Goal: Book appointment/travel/reservation

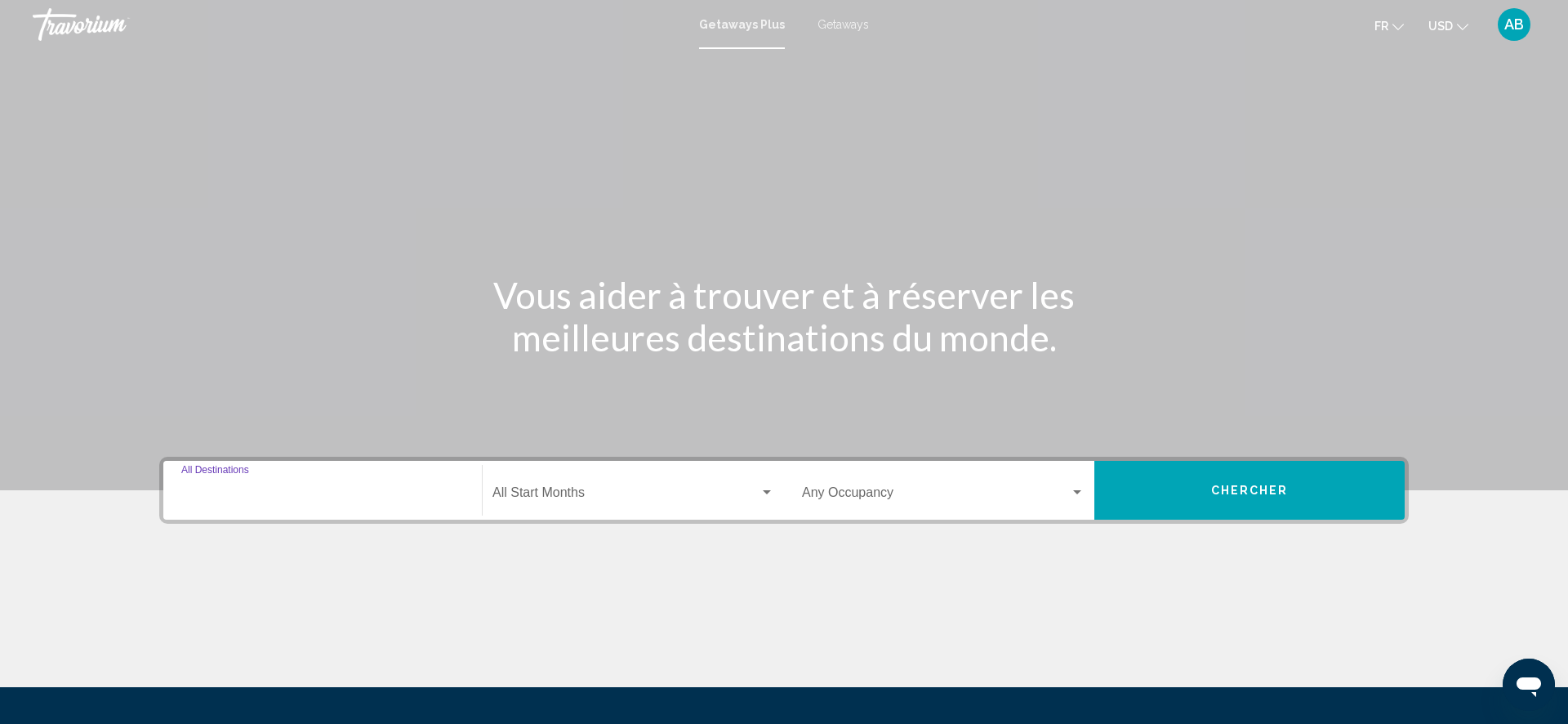
click at [350, 490] on input "Destination All Destinations" at bounding box center [322, 496] width 283 height 14
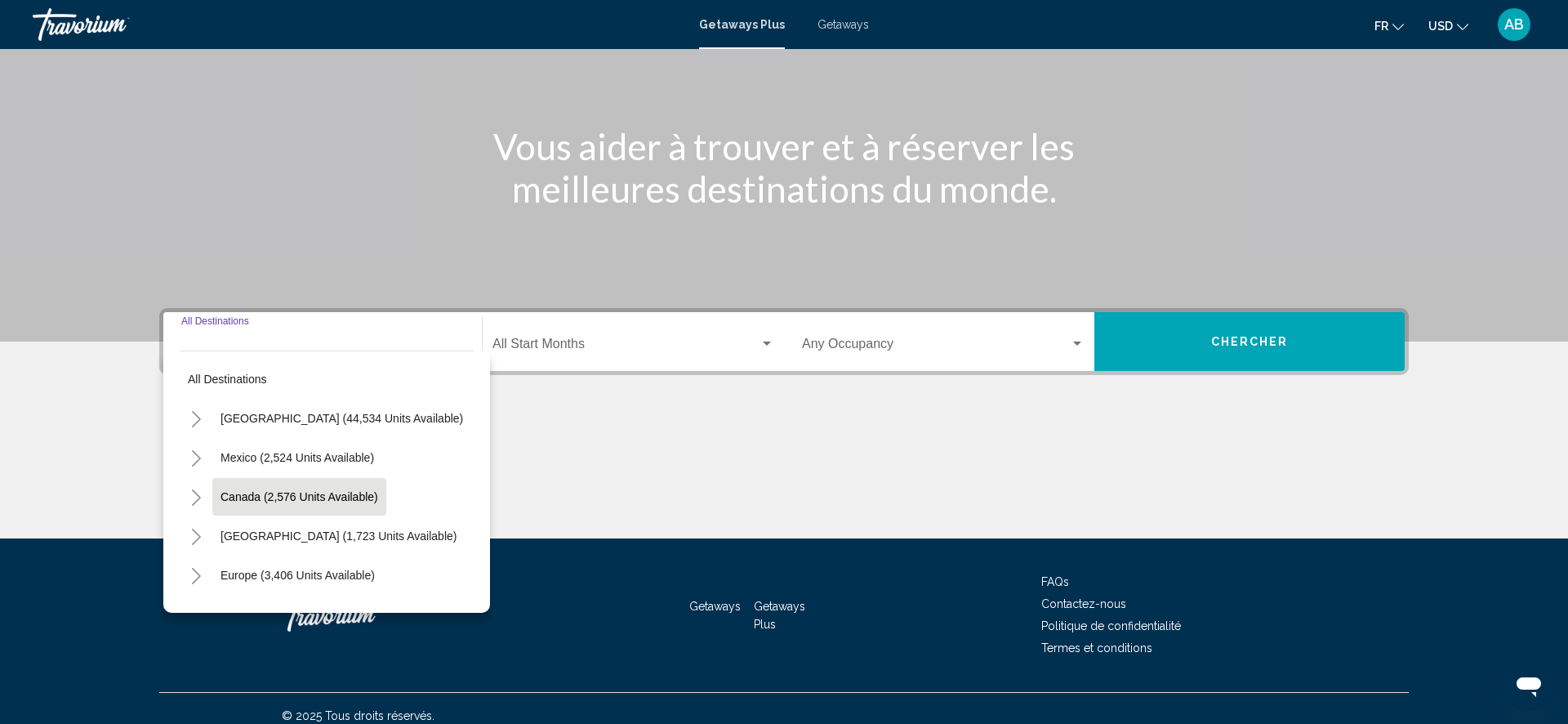
scroll to position [163, 0]
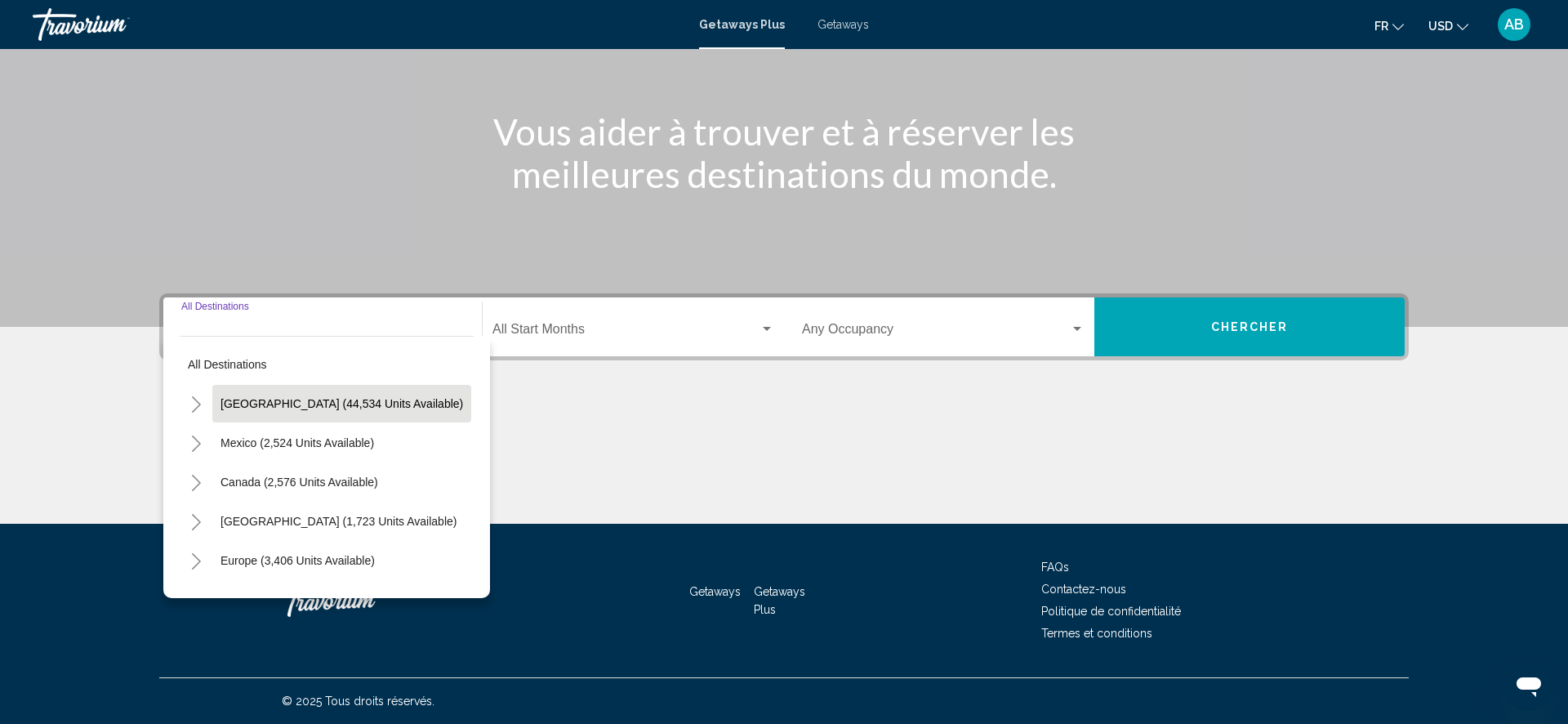
click at [372, 403] on span "[GEOGRAPHIC_DATA] (44,534 units available)" at bounding box center [341, 404] width 242 height 13
type input "**********"
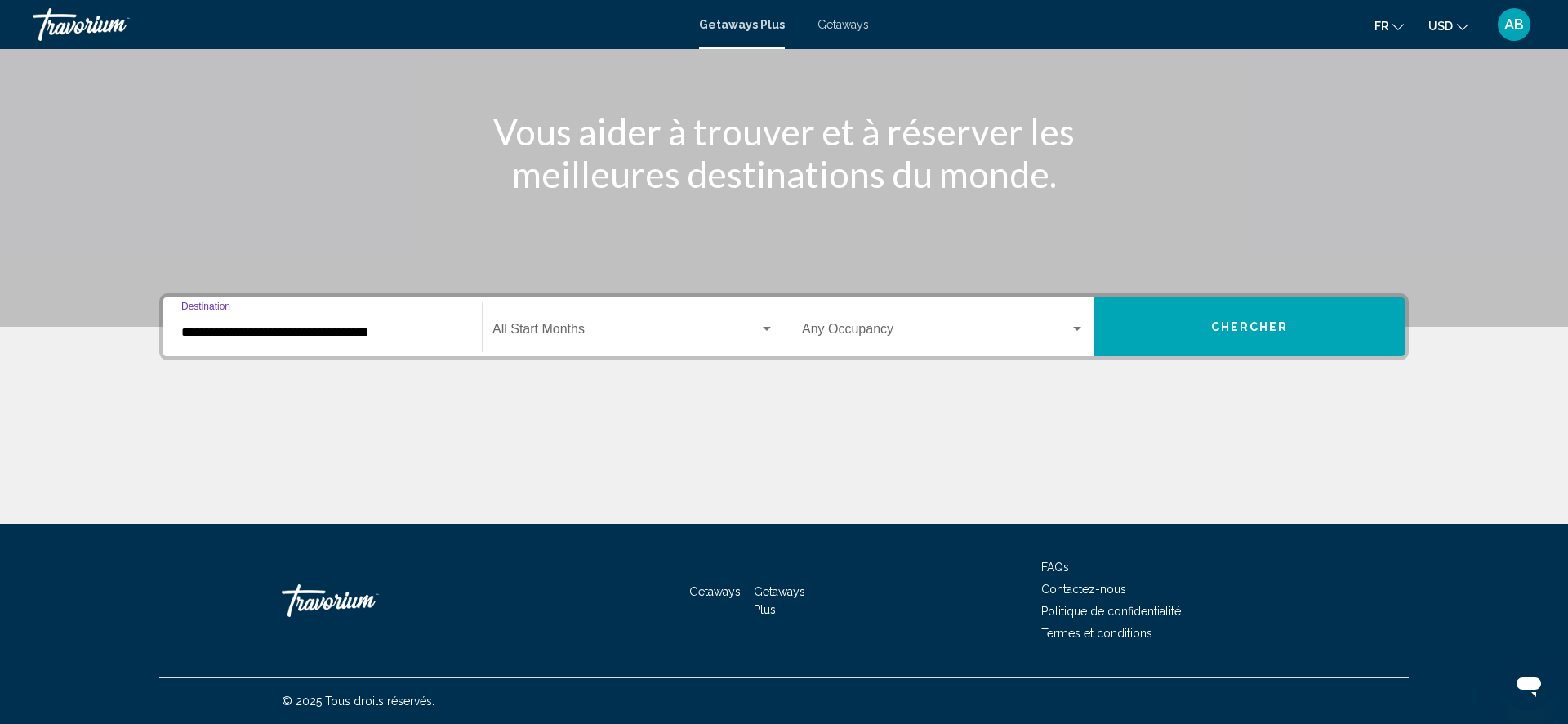
click at [535, 335] on span "Search widget" at bounding box center [626, 332] width 267 height 14
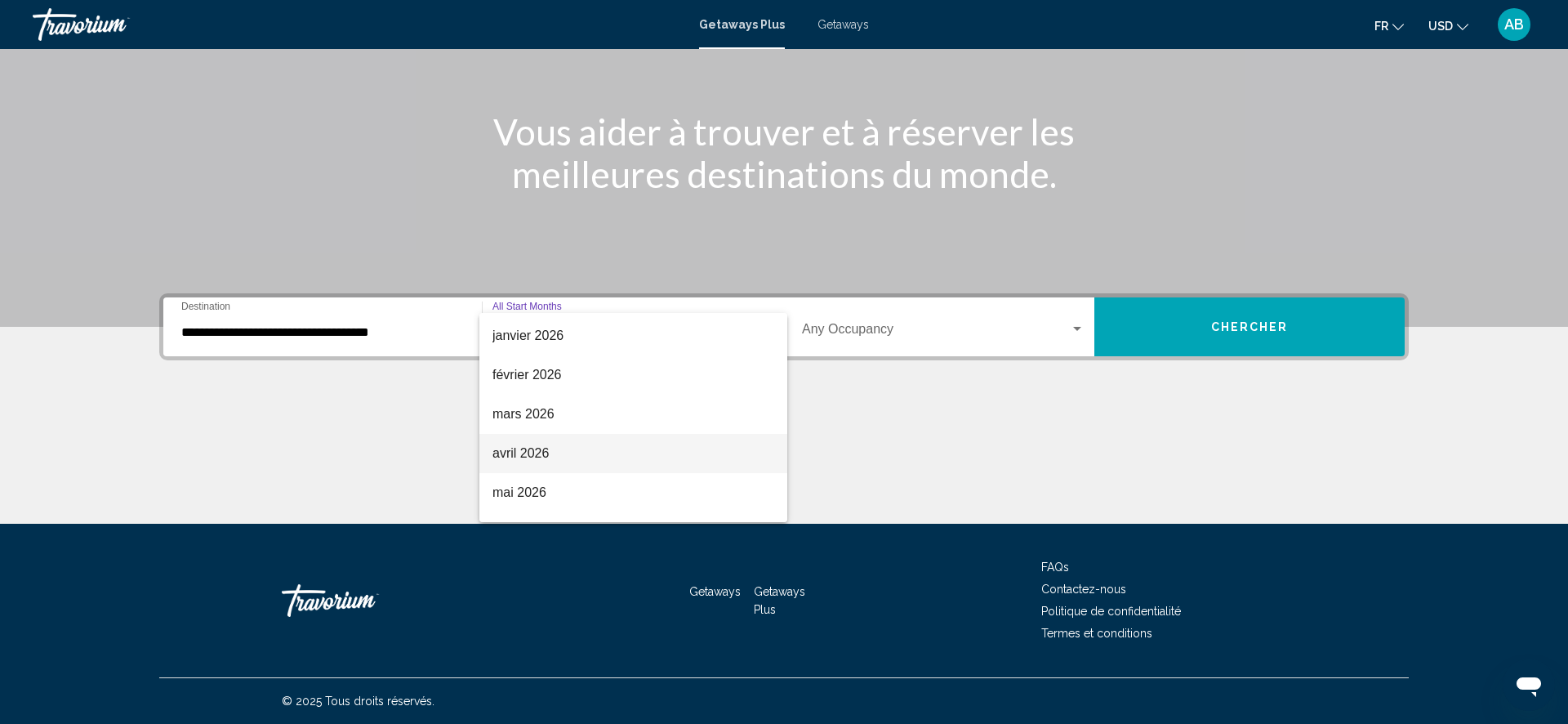
scroll to position [241, 0]
click at [534, 482] on span "mai 2026" at bounding box center [634, 483] width 282 height 39
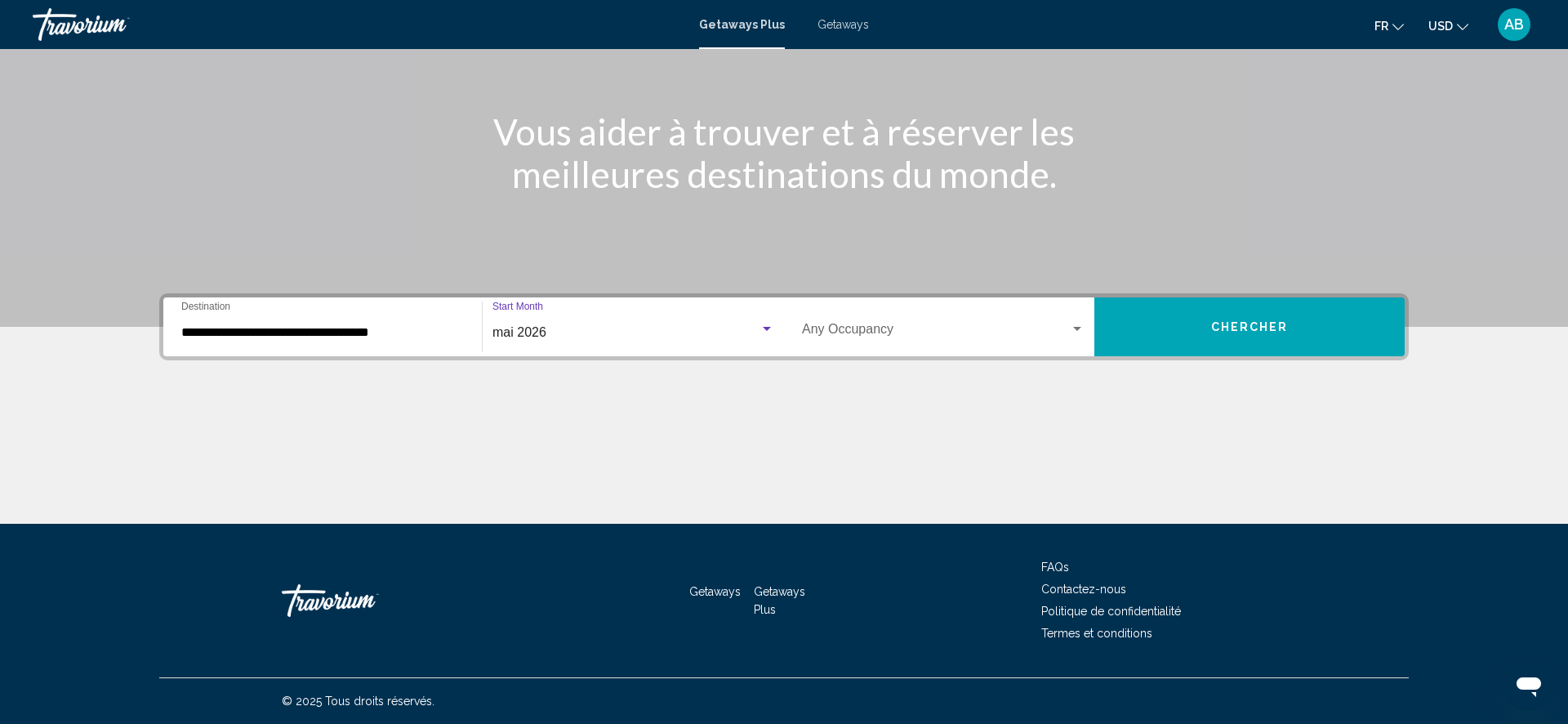
click at [934, 329] on span "Search widget" at bounding box center [936, 332] width 268 height 14
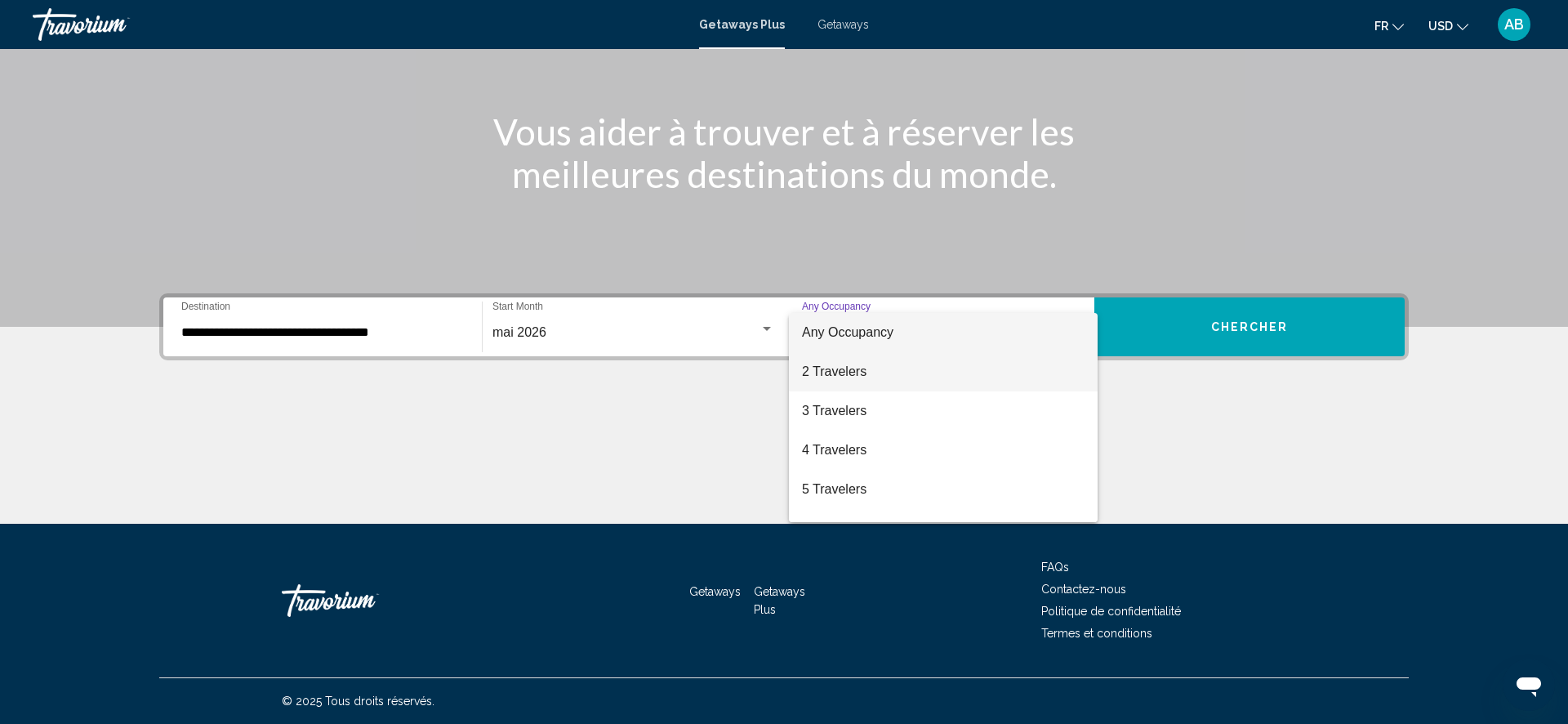
drag, startPoint x: 880, startPoint y: 369, endPoint x: 893, endPoint y: 366, distance: 13.3
click at [880, 369] on span "2 Travelers" at bounding box center [943, 371] width 283 height 39
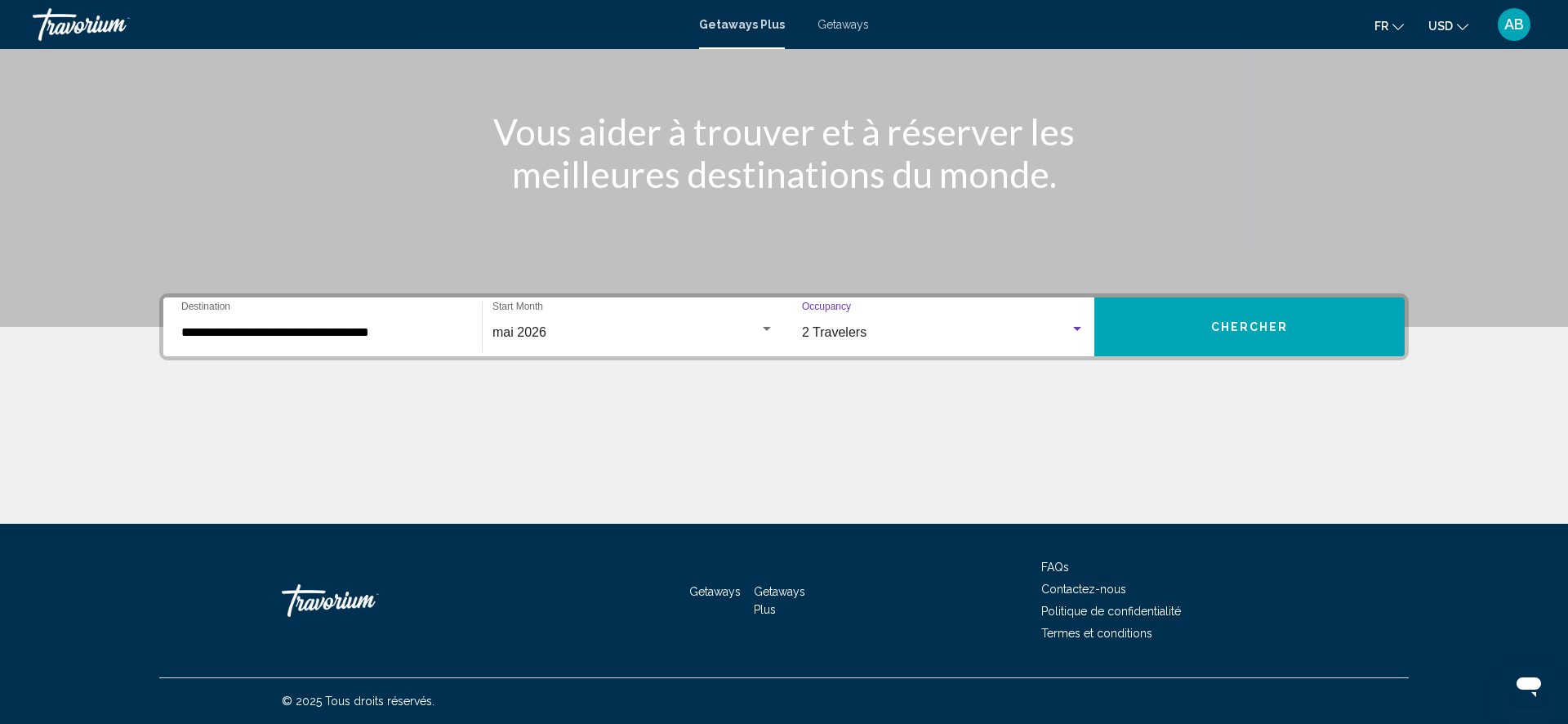
click at [1264, 323] on span "Chercher" at bounding box center [1250, 328] width 78 height 13
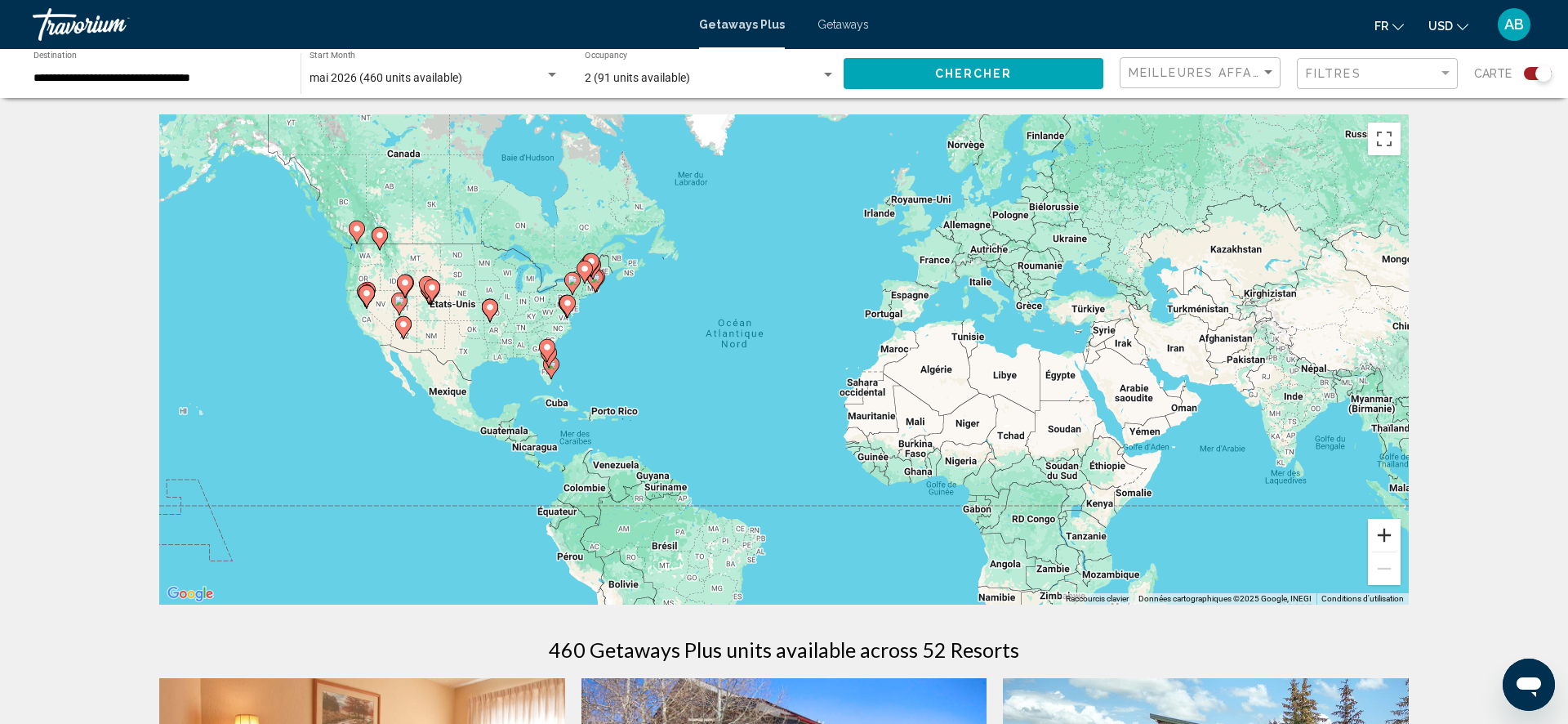
click at [1382, 540] on button "Zoom avant" at bounding box center [1385, 535] width 33 height 33
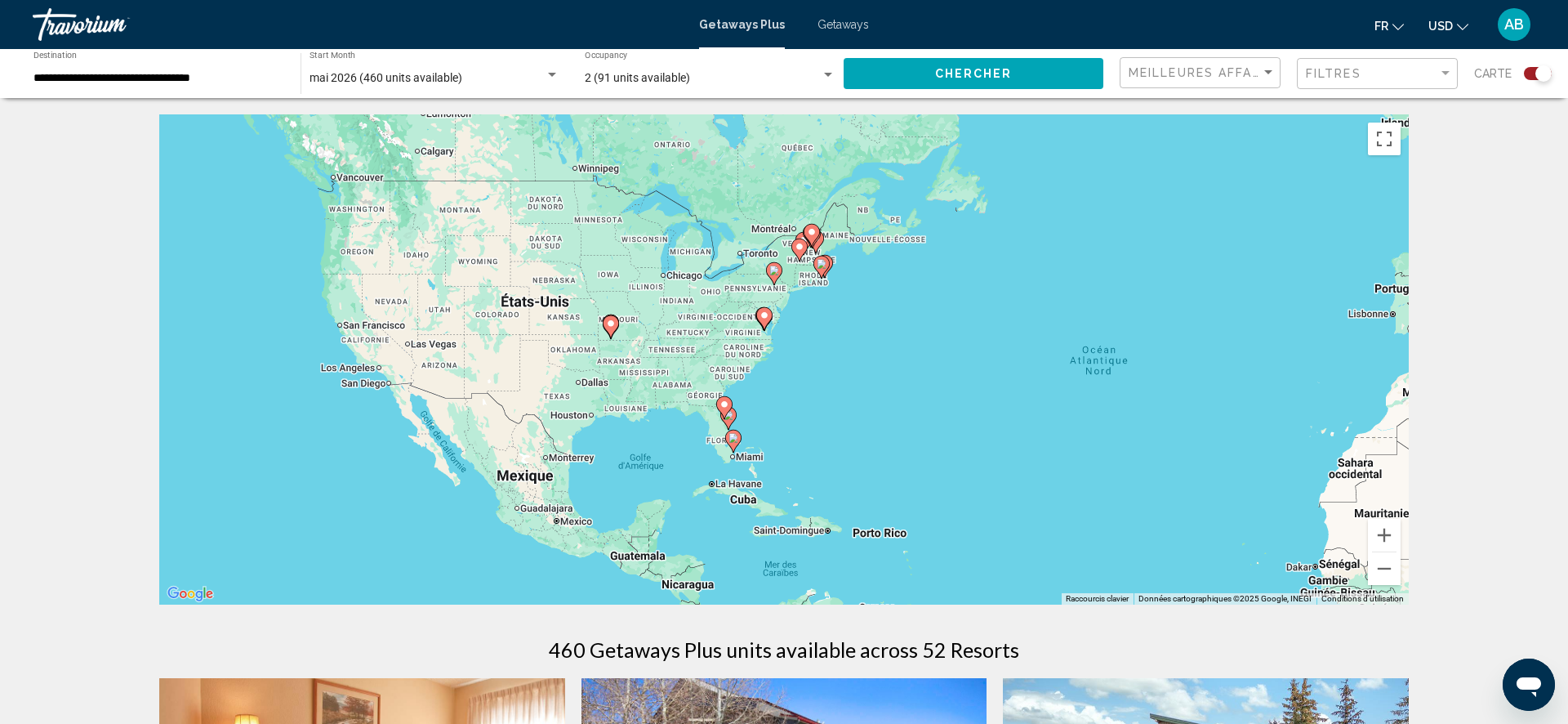
drag, startPoint x: 601, startPoint y: 358, endPoint x: 1042, endPoint y: 414, distance: 444.5
click at [1040, 413] on div "Pour activer le glissement avec le clavier, appuyez sur Alt+Entrée. Une fois ce…" at bounding box center [784, 359] width 1250 height 490
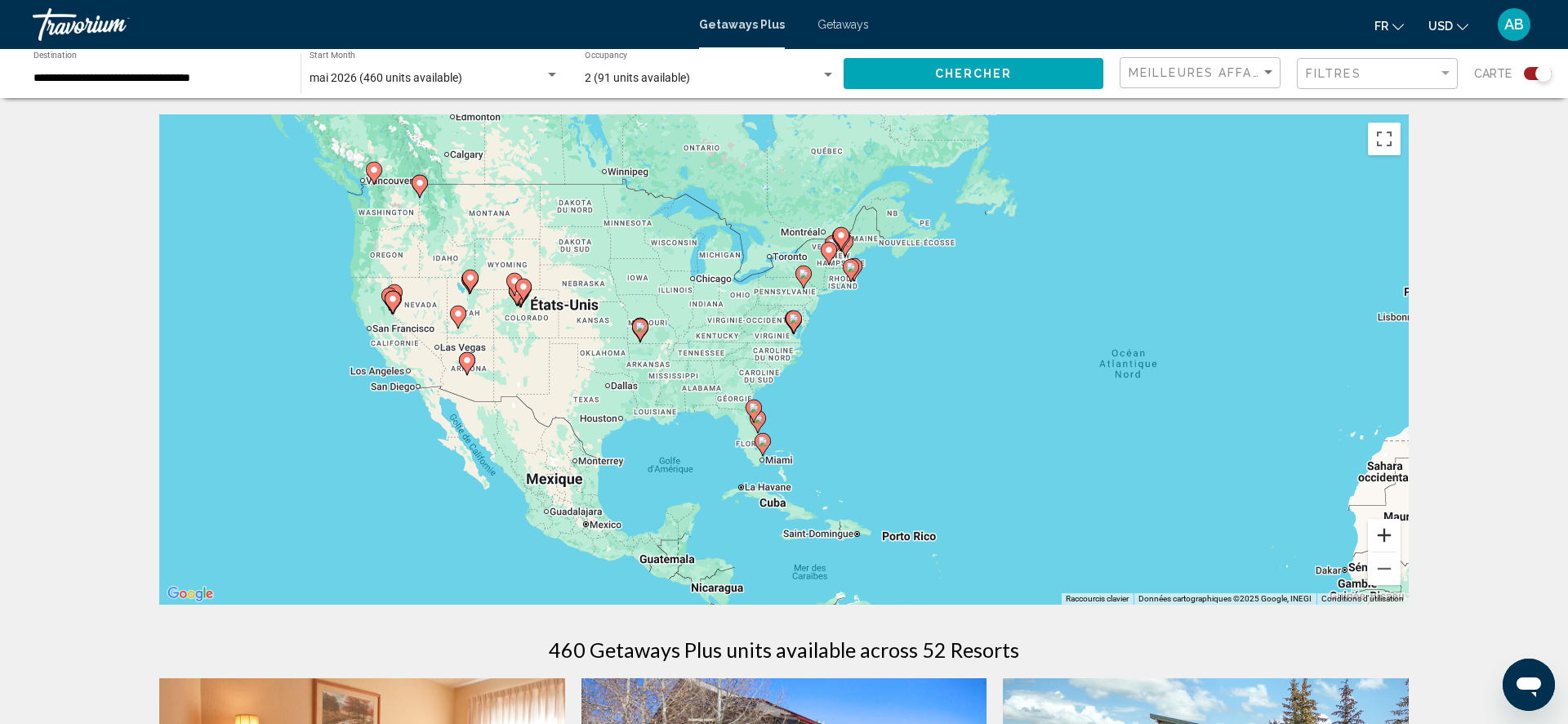
click at [1379, 542] on button "Zoom avant" at bounding box center [1385, 535] width 33 height 33
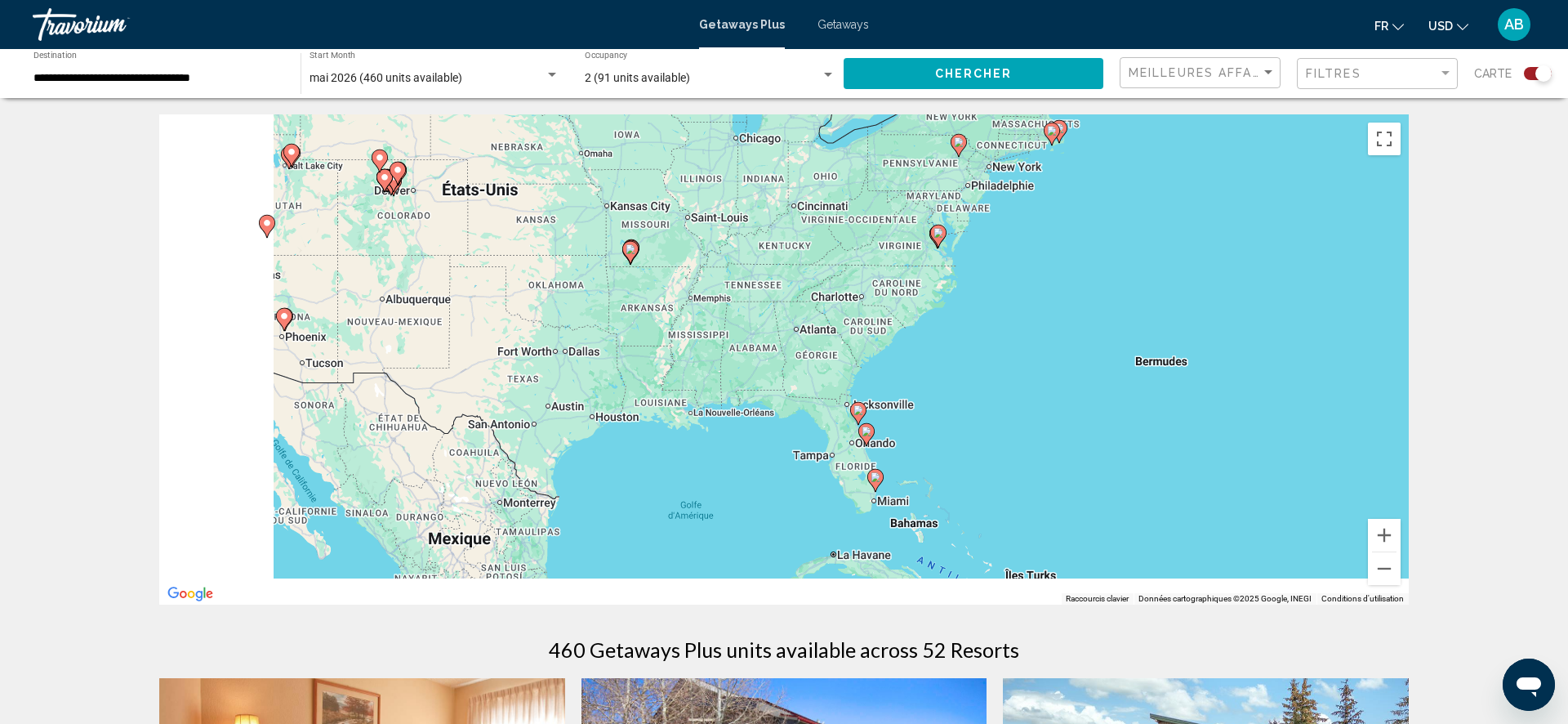
drag, startPoint x: 915, startPoint y: 508, endPoint x: 1063, endPoint y: 443, distance: 161.6
click at [1063, 443] on div "Pour activer le glissement avec le clavier, appuyez sur Alt+Entrée. Une fois ce…" at bounding box center [784, 359] width 1250 height 490
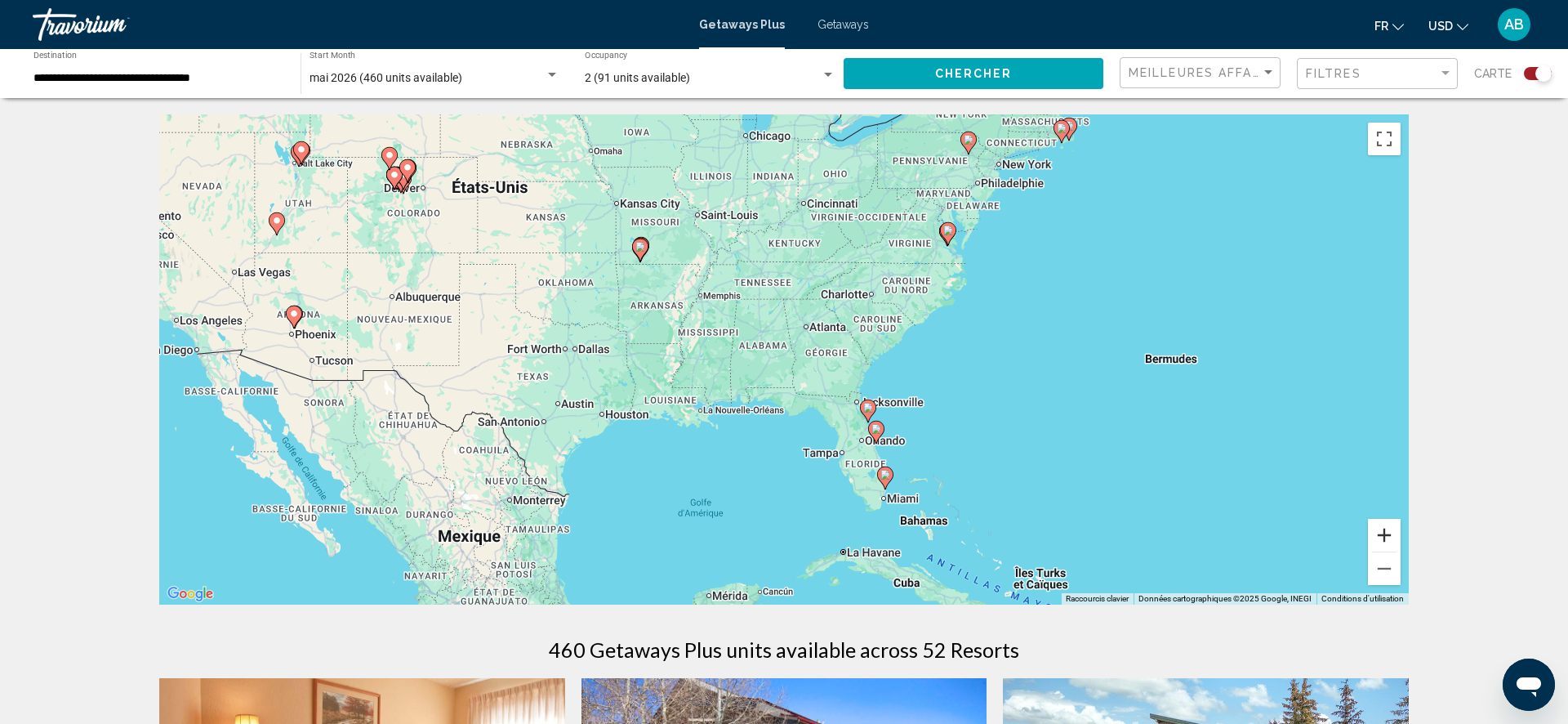
click at [1391, 541] on button "Zoom avant" at bounding box center [1385, 535] width 33 height 33
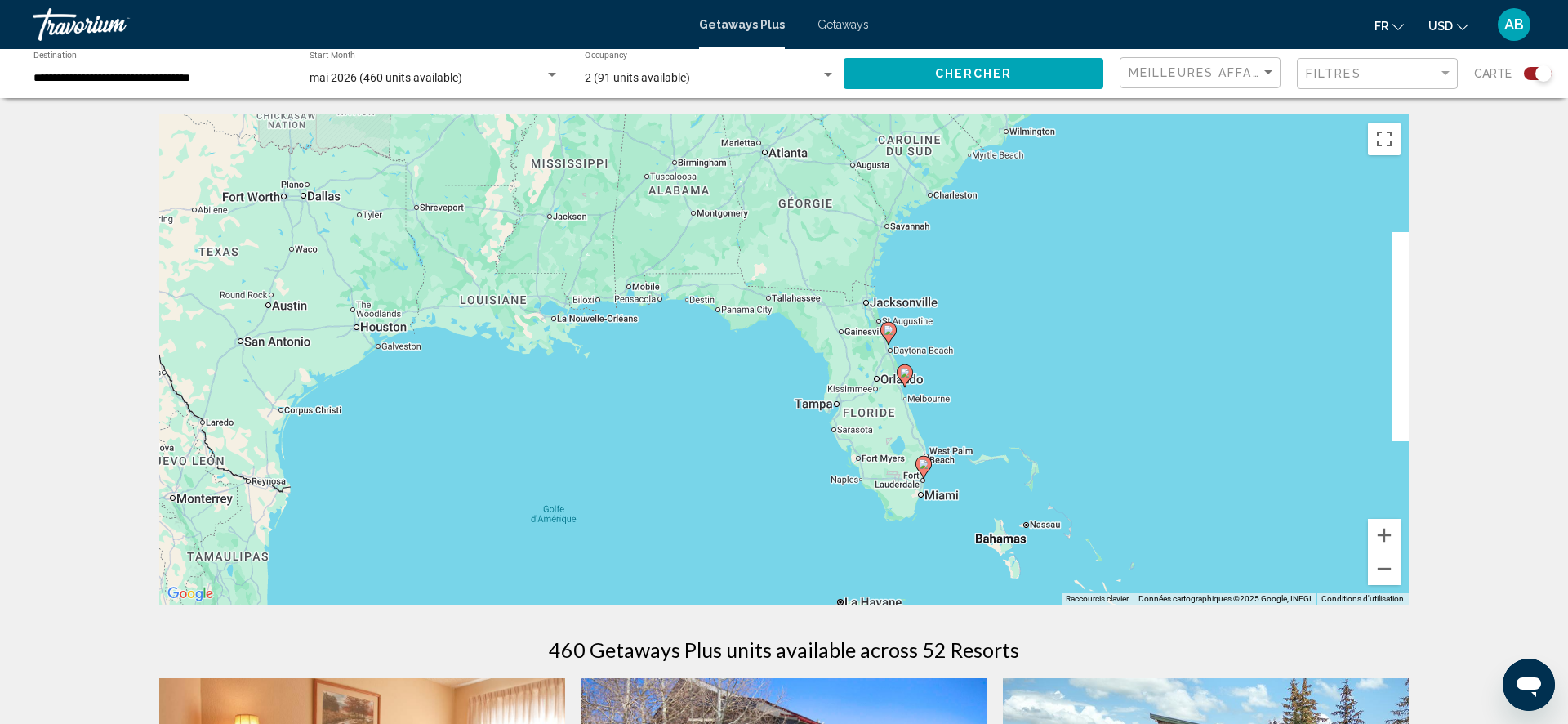
drag, startPoint x: 1161, startPoint y: 508, endPoint x: 1095, endPoint y: 363, distance: 159.3
click at [1095, 363] on div "Pour activer le glissement avec le clavier, appuyez sur Alt+Entrée. Une fois ce…" at bounding box center [784, 359] width 1250 height 490
click at [1389, 541] on button "Zoom avant" at bounding box center [1385, 535] width 33 height 33
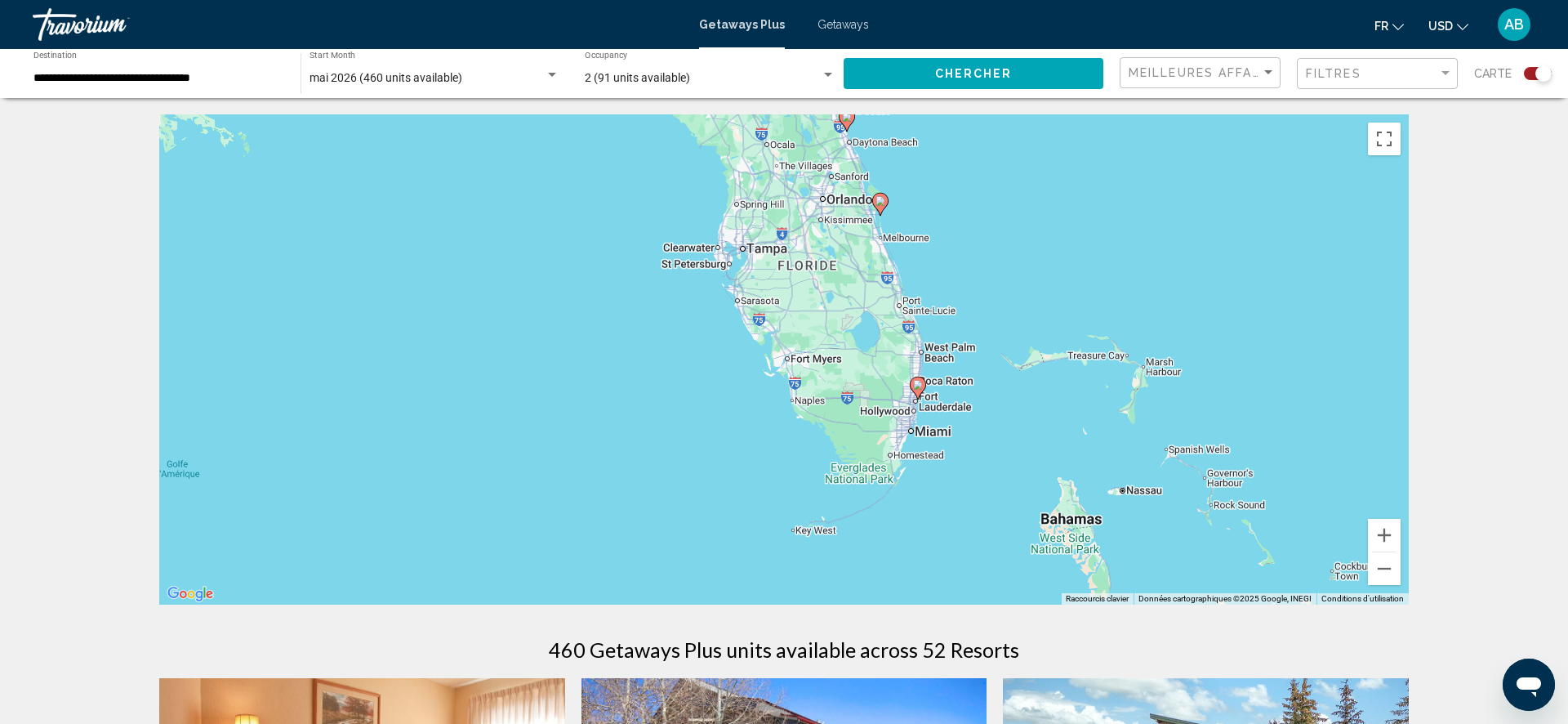
drag, startPoint x: 1156, startPoint y: 446, endPoint x: 1016, endPoint y: 254, distance: 237.6
click at [1016, 254] on div "Pour activer le glissement avec le clavier, appuyez sur Alt+Entrée. Une fois ce…" at bounding box center [784, 359] width 1250 height 490
click at [1387, 530] on button "Zoom avant" at bounding box center [1385, 535] width 33 height 33
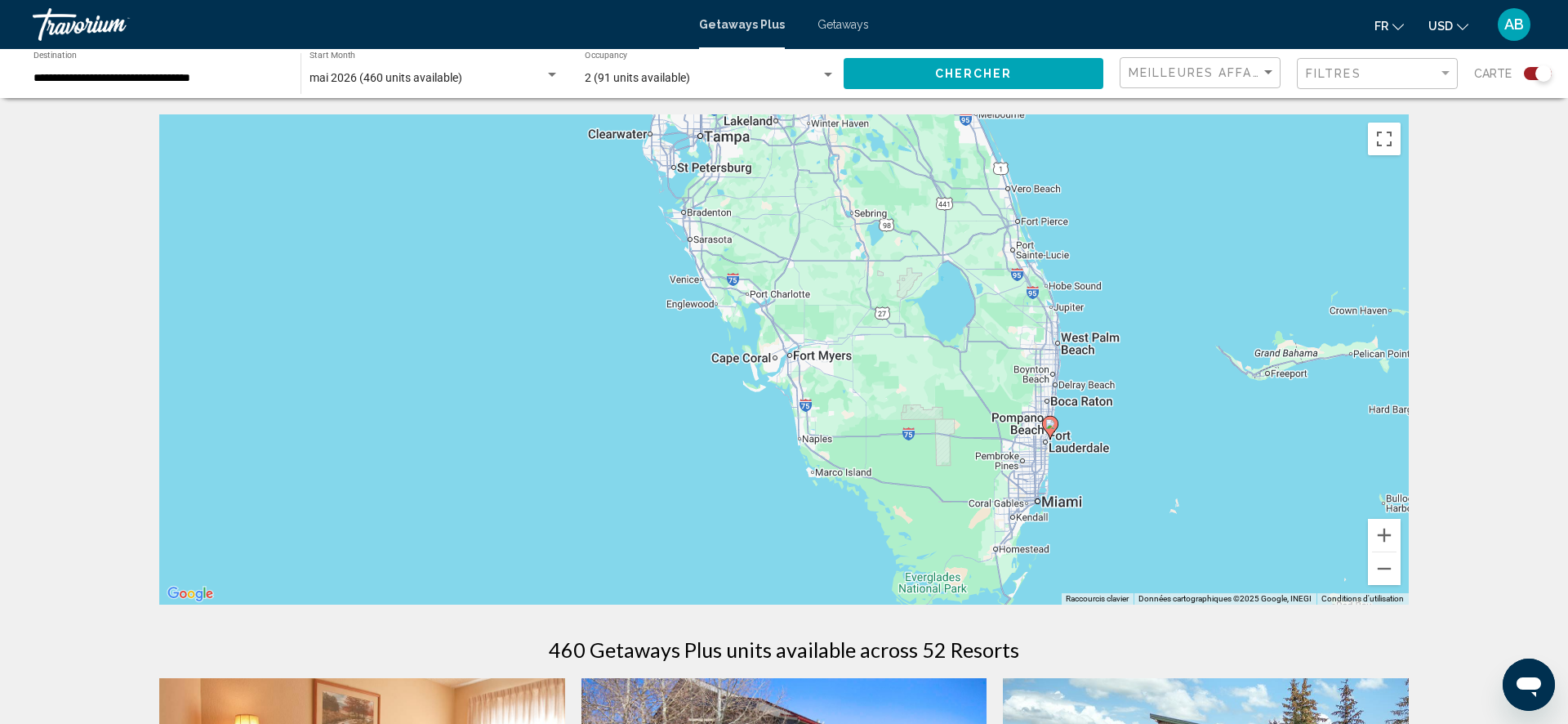
click at [1054, 429] on icon "Main content" at bounding box center [1049, 428] width 14 height 21
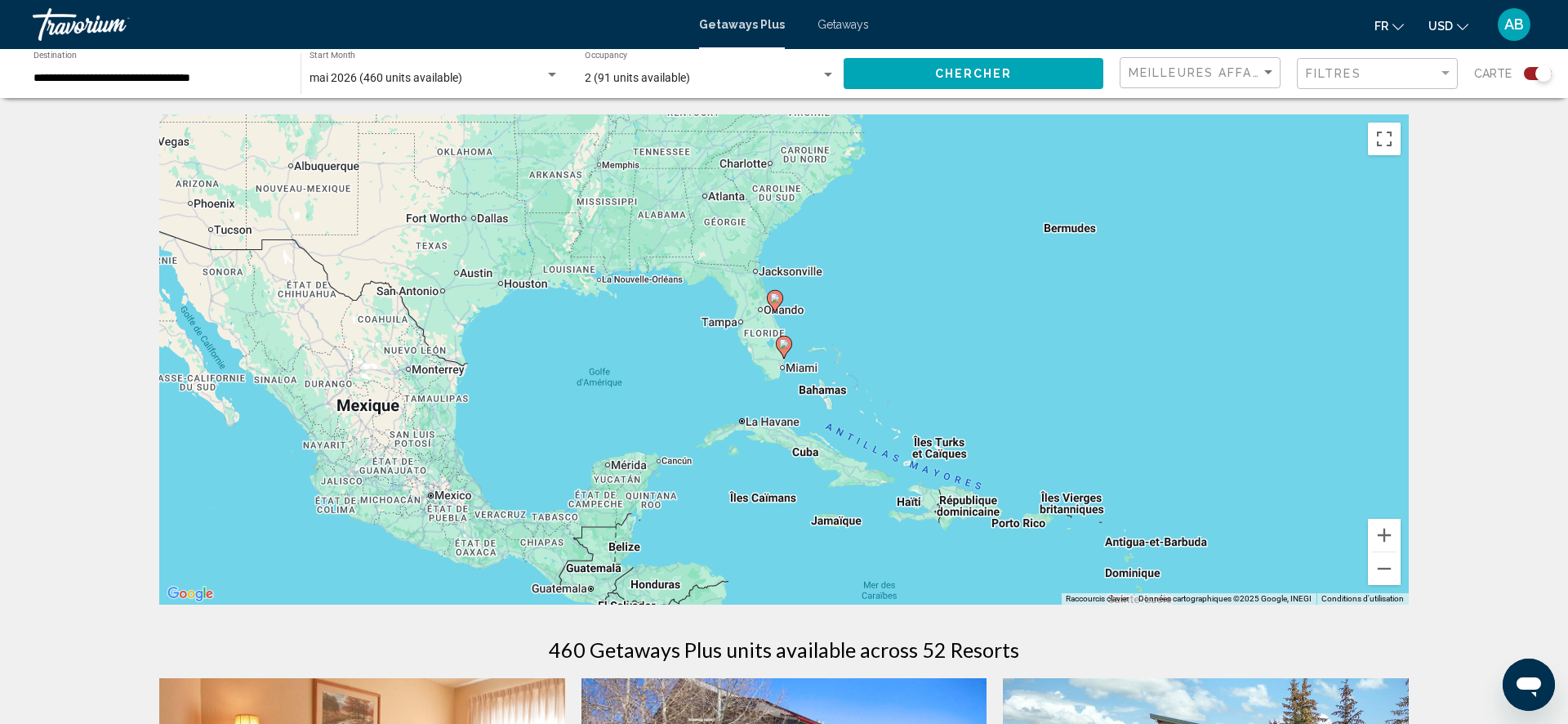
click at [786, 346] on image "Main content" at bounding box center [784, 344] width 10 height 10
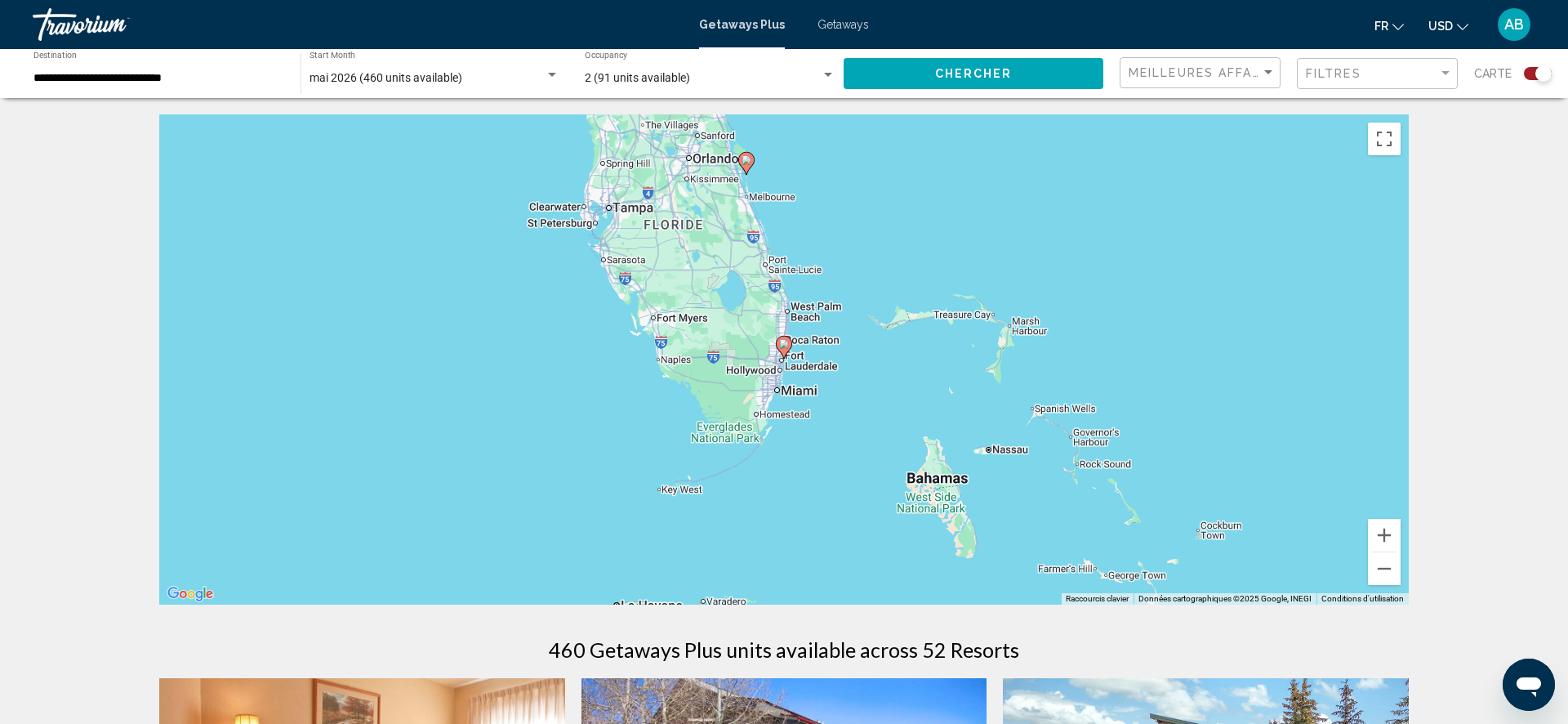
click at [784, 349] on icon "Main content" at bounding box center [784, 347] width 14 height 21
type input "**********"
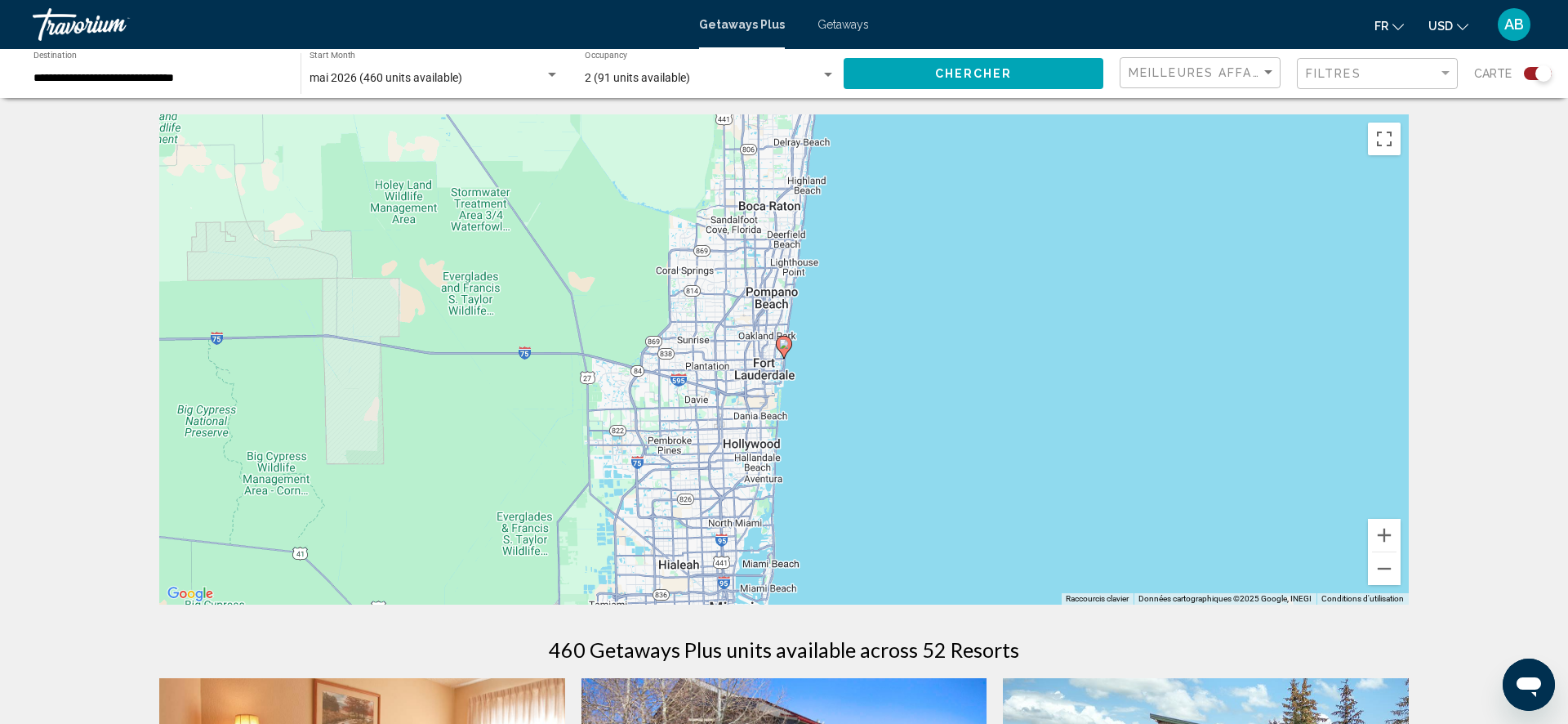
click at [784, 349] on icon "Main content" at bounding box center [784, 347] width 14 height 21
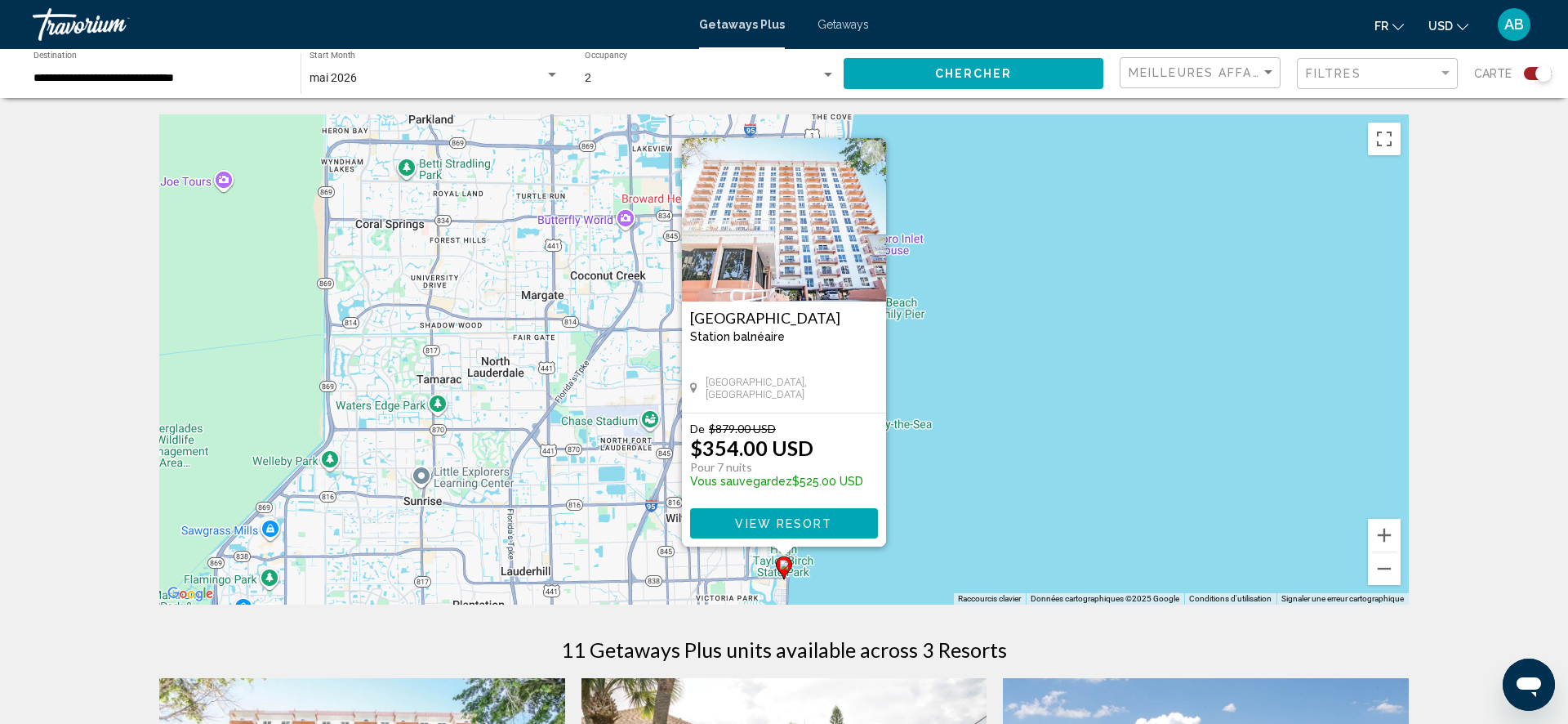
click at [810, 230] on img "Main content" at bounding box center [784, 220] width 204 height 163
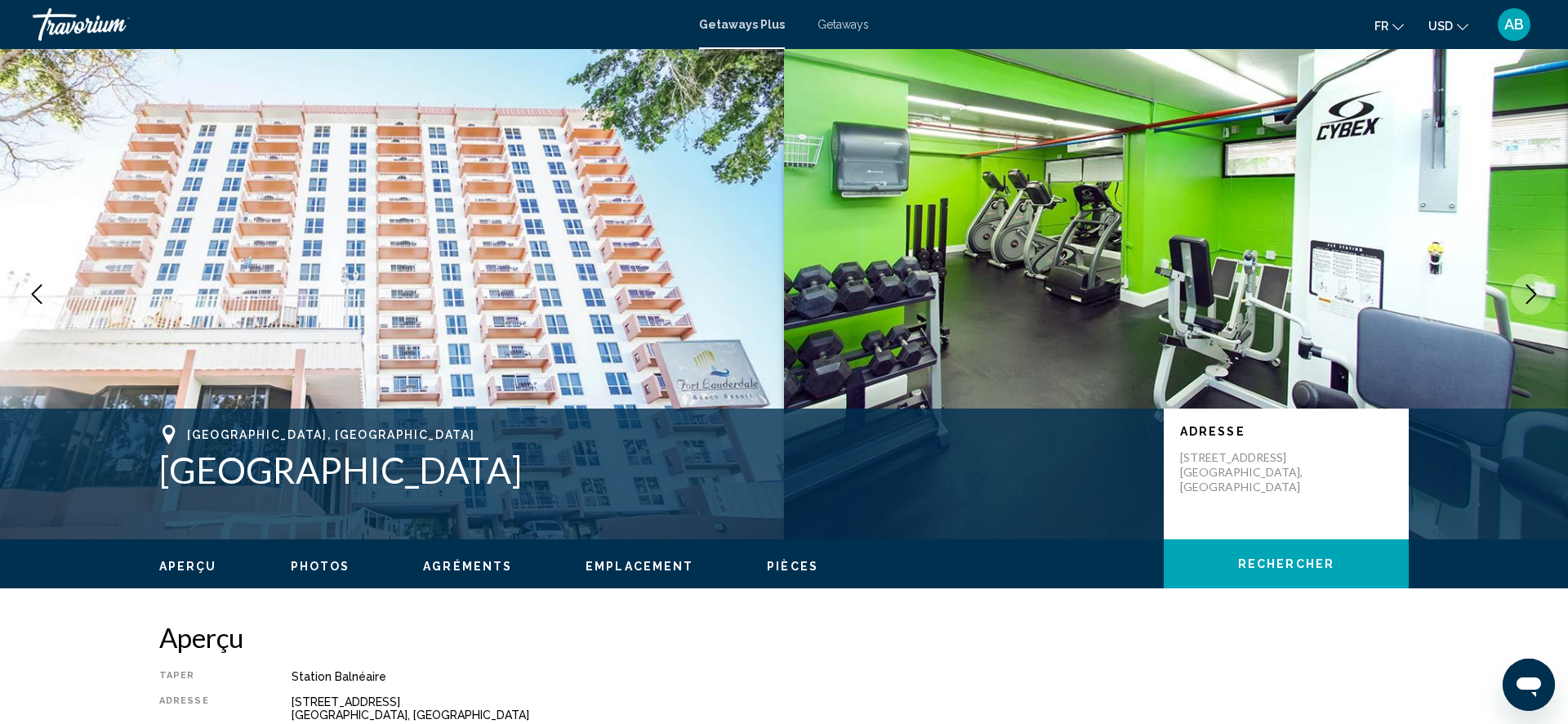
click at [1534, 296] on icon "Next image" at bounding box center [1532, 294] width 19 height 19
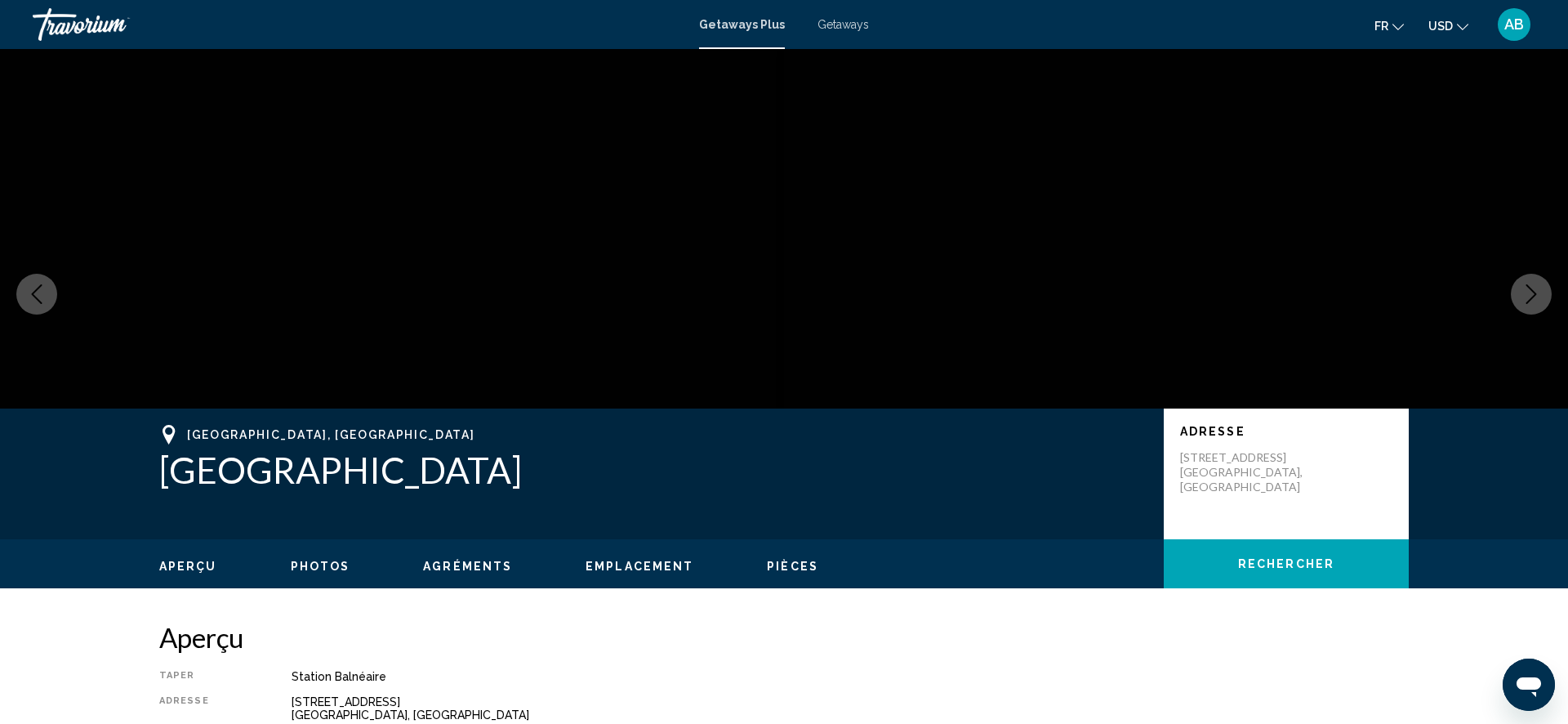
click at [1534, 296] on icon "Next image" at bounding box center [1532, 294] width 11 height 19
click at [1532, 292] on icon "Next image" at bounding box center [1532, 294] width 19 height 19
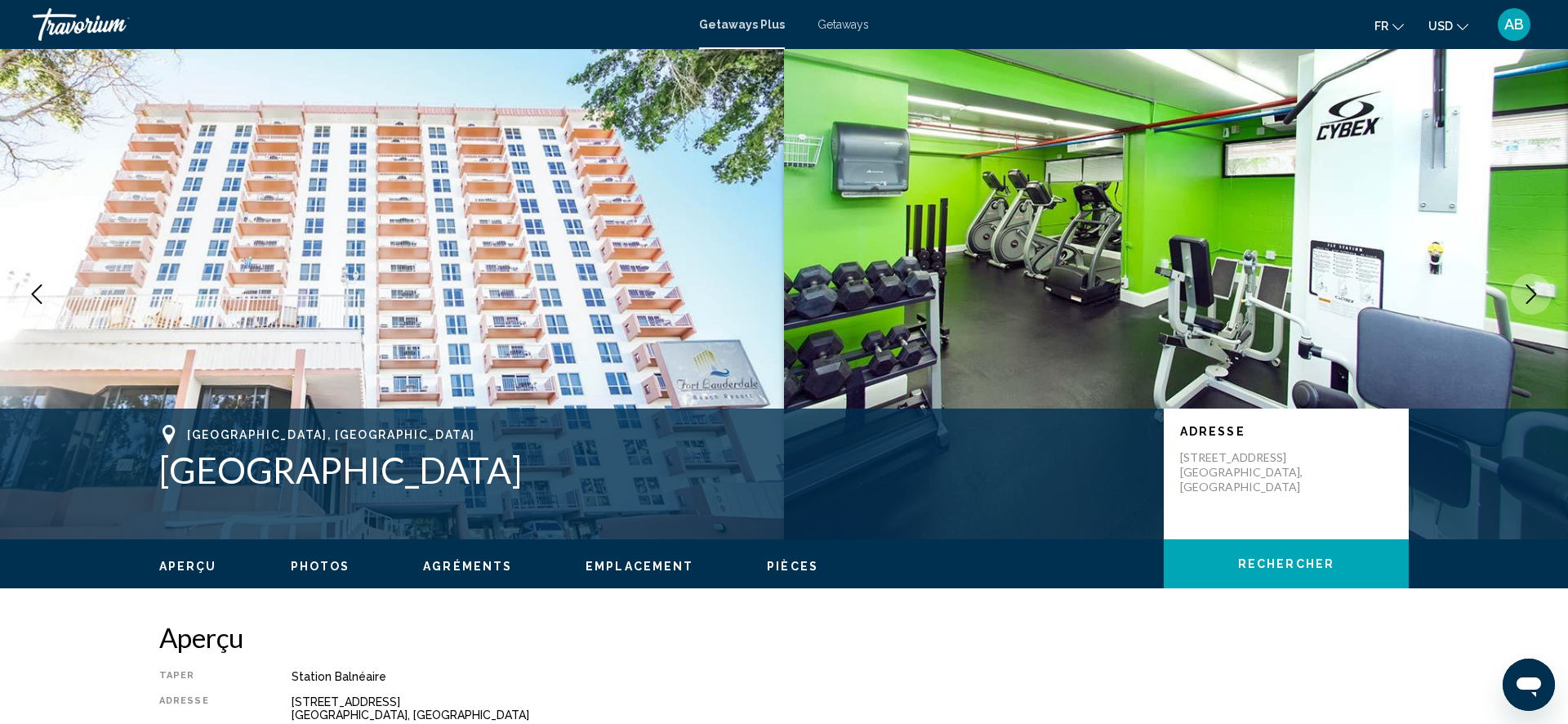
click at [1532, 292] on icon "Next image" at bounding box center [1532, 294] width 19 height 19
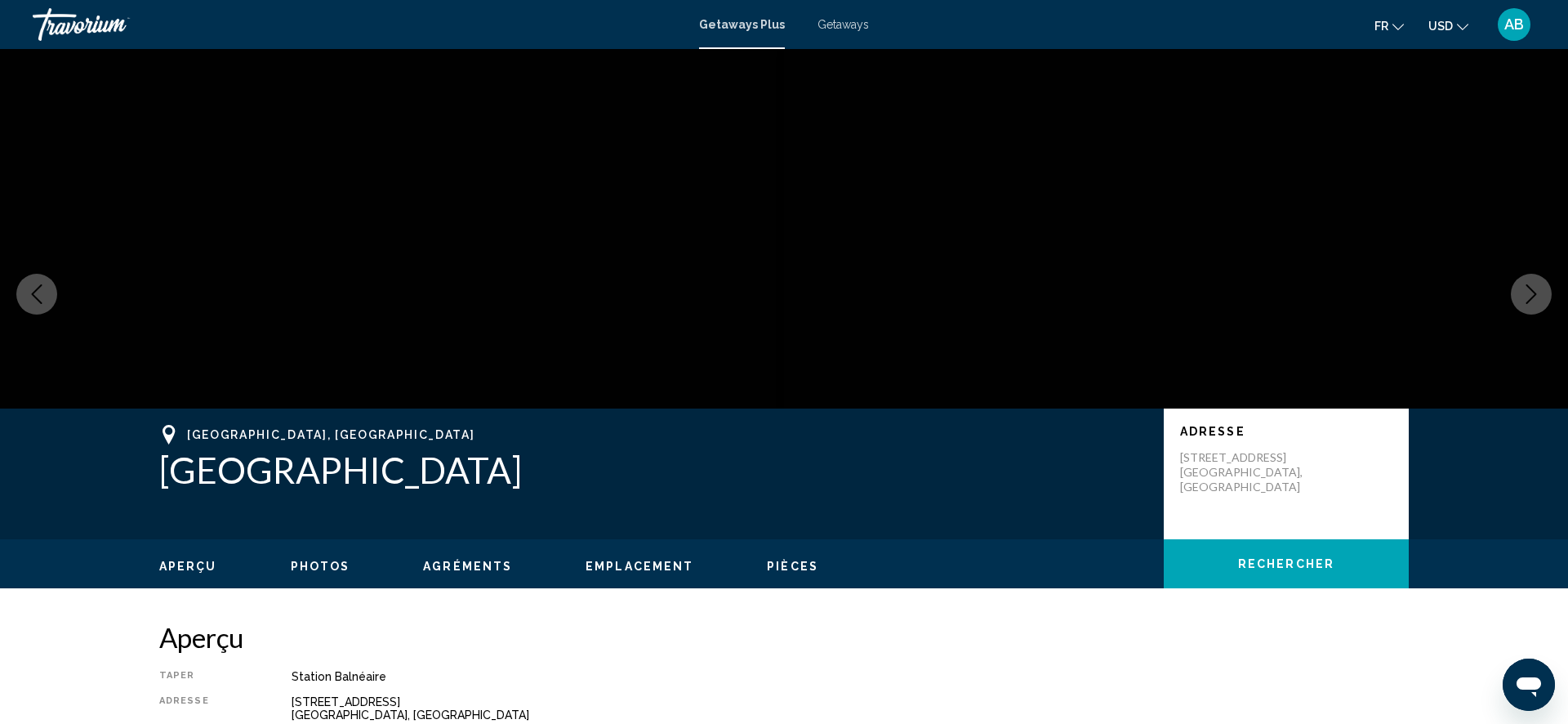
click at [1530, 293] on icon "Next image" at bounding box center [1532, 294] width 19 height 19
click at [40, 282] on button "Previous image" at bounding box center [36, 294] width 41 height 41
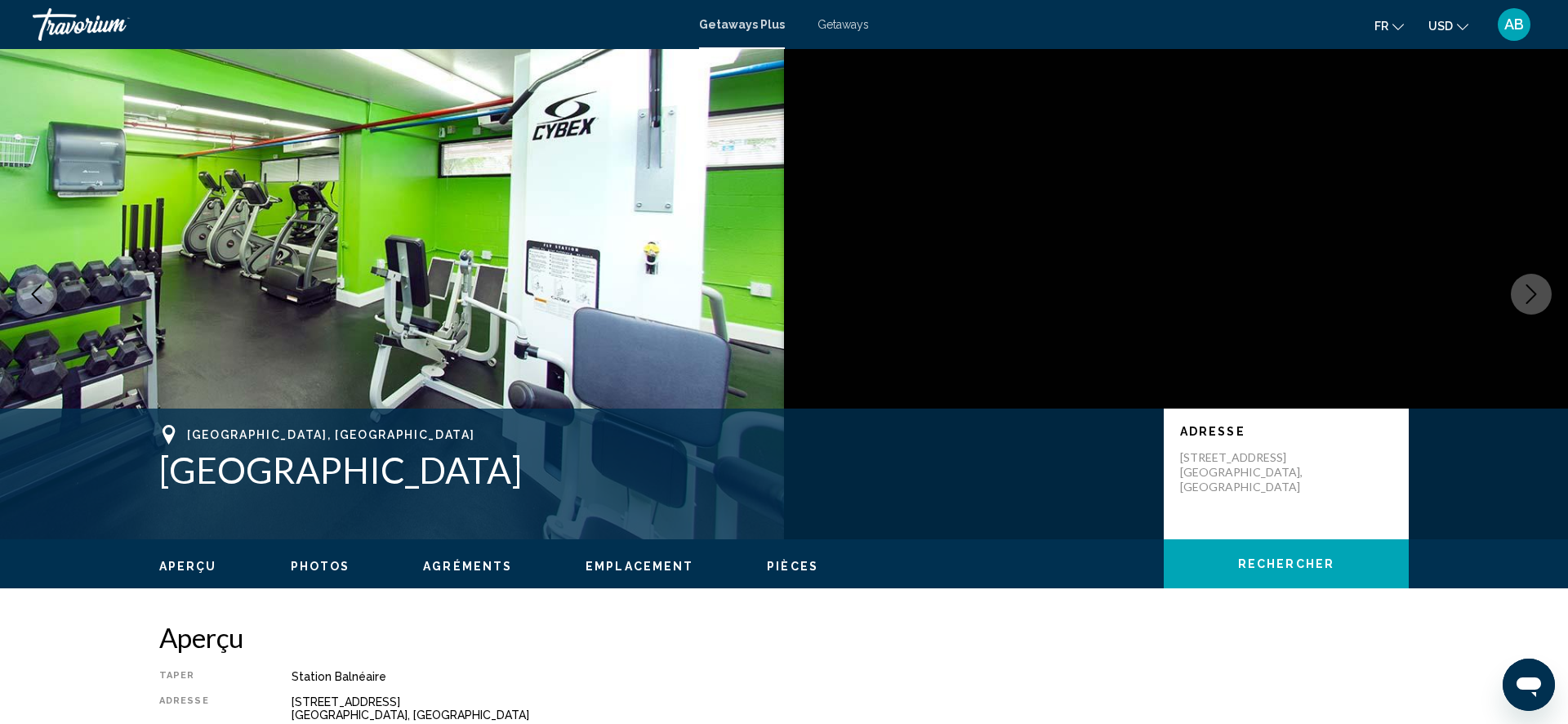
click at [405, 479] on h1 "[GEOGRAPHIC_DATA]" at bounding box center [653, 470] width 988 height 42
copy h1 "[GEOGRAPHIC_DATA]"
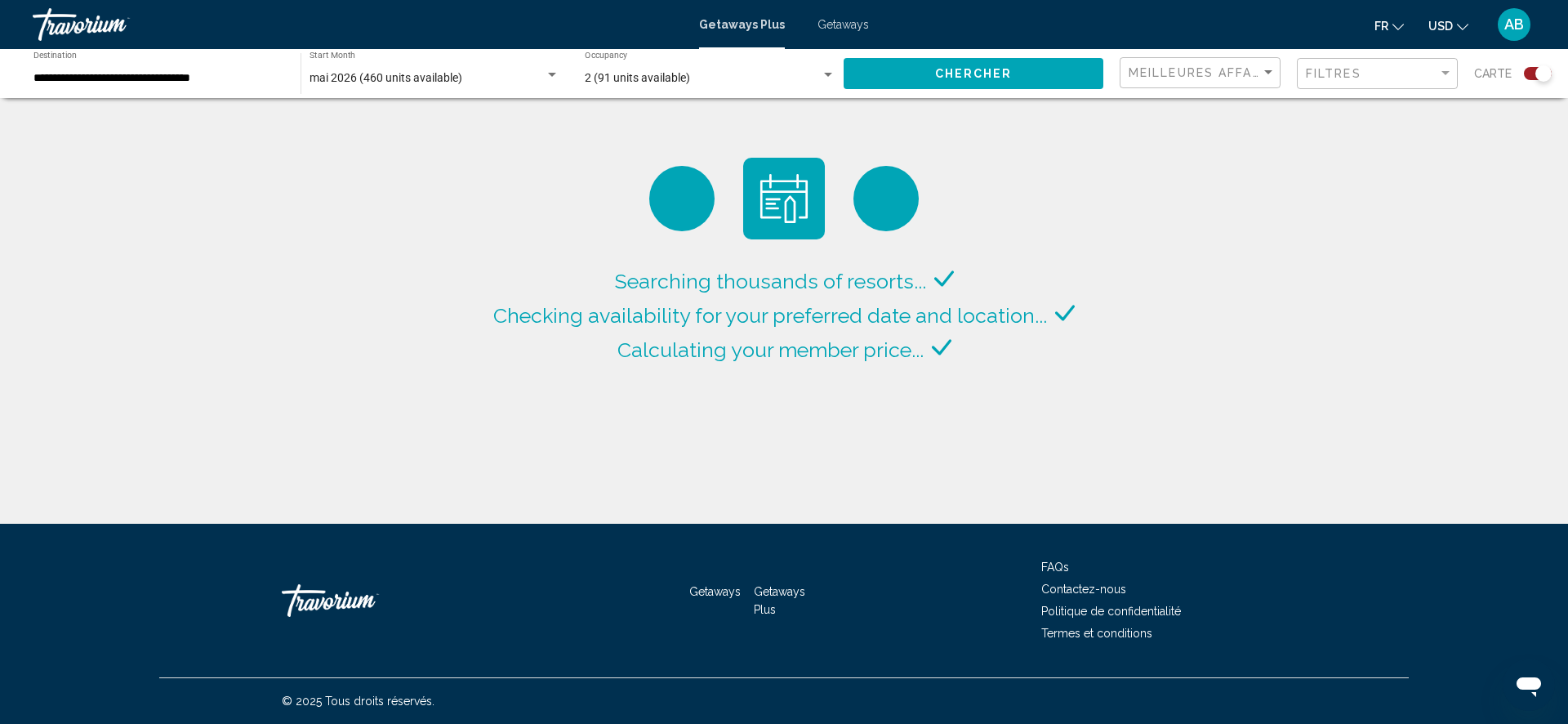
click at [550, 75] on div "Search widget" at bounding box center [552, 75] width 9 height 4
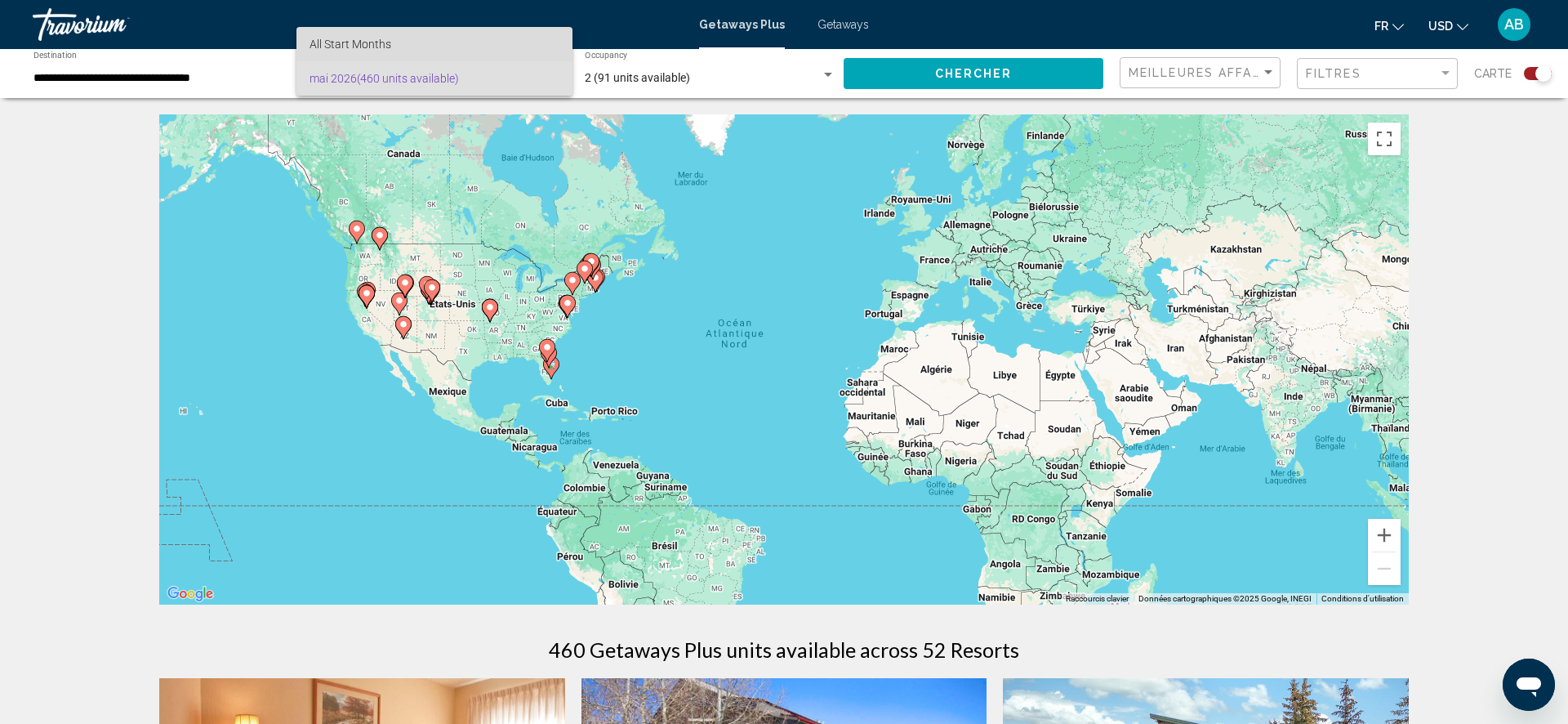
click at [449, 45] on span "All Start Months" at bounding box center [434, 44] width 250 height 35
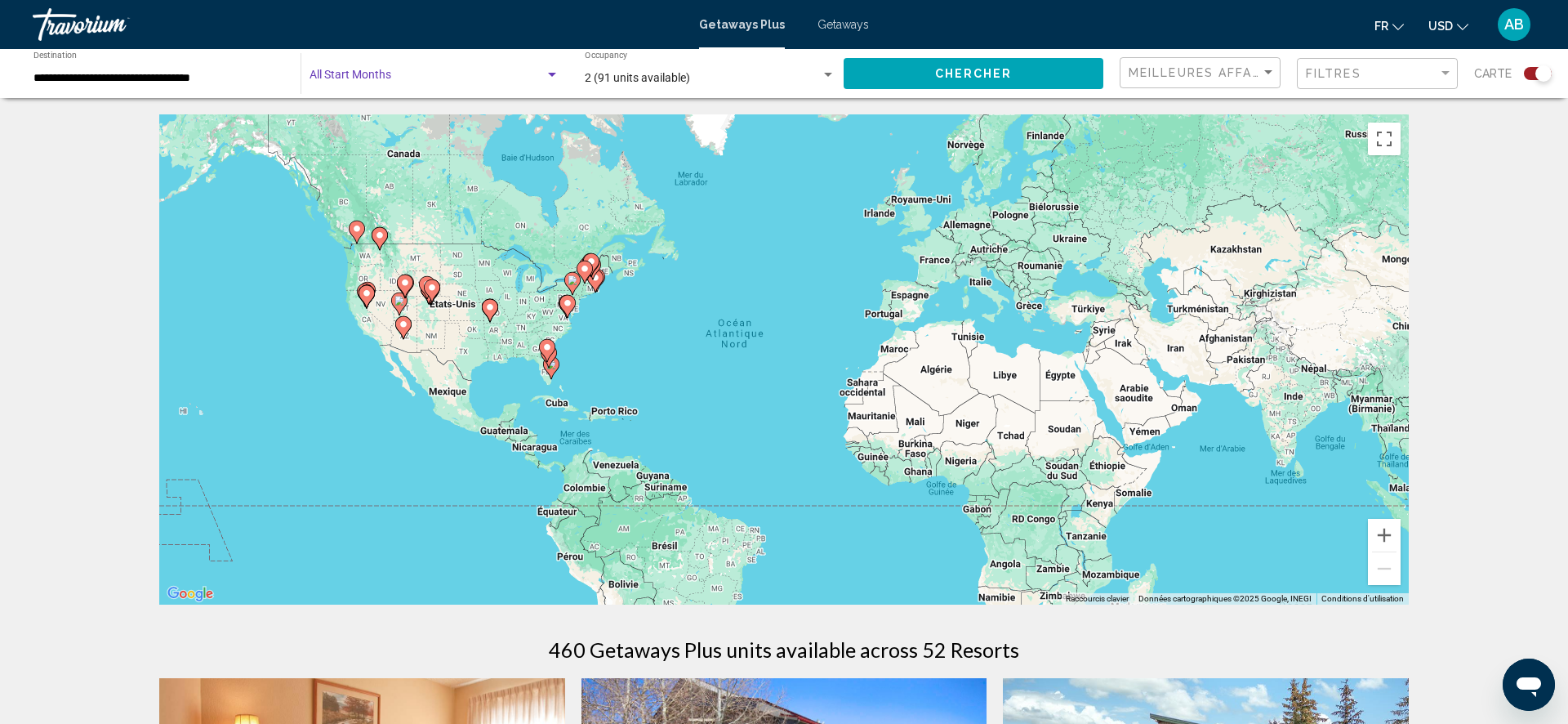
click at [550, 74] on div "Search widget" at bounding box center [552, 75] width 9 height 4
click at [50, 44] on div at bounding box center [784, 362] width 1568 height 724
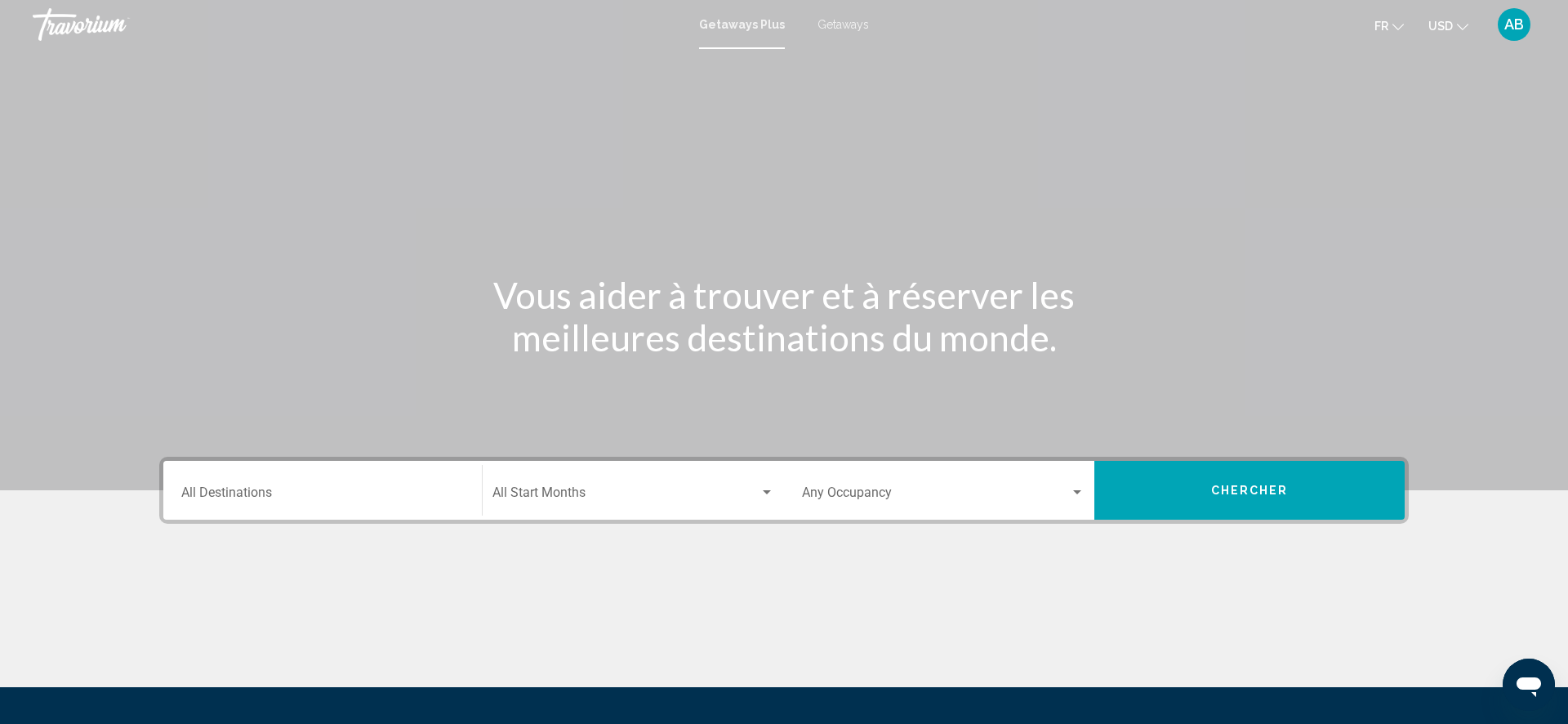
click at [325, 467] on div "Destination All Destinations" at bounding box center [322, 491] width 283 height 52
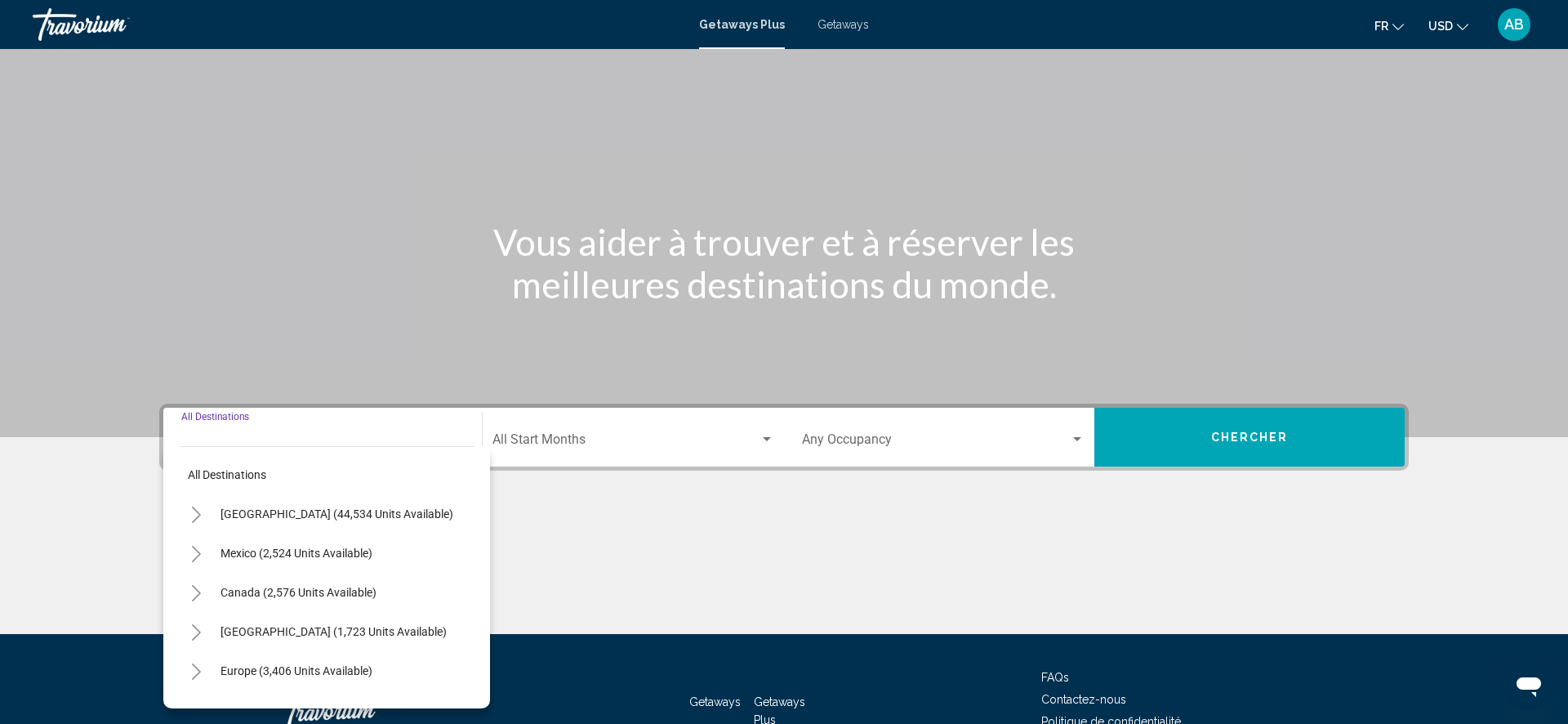
scroll to position [163, 0]
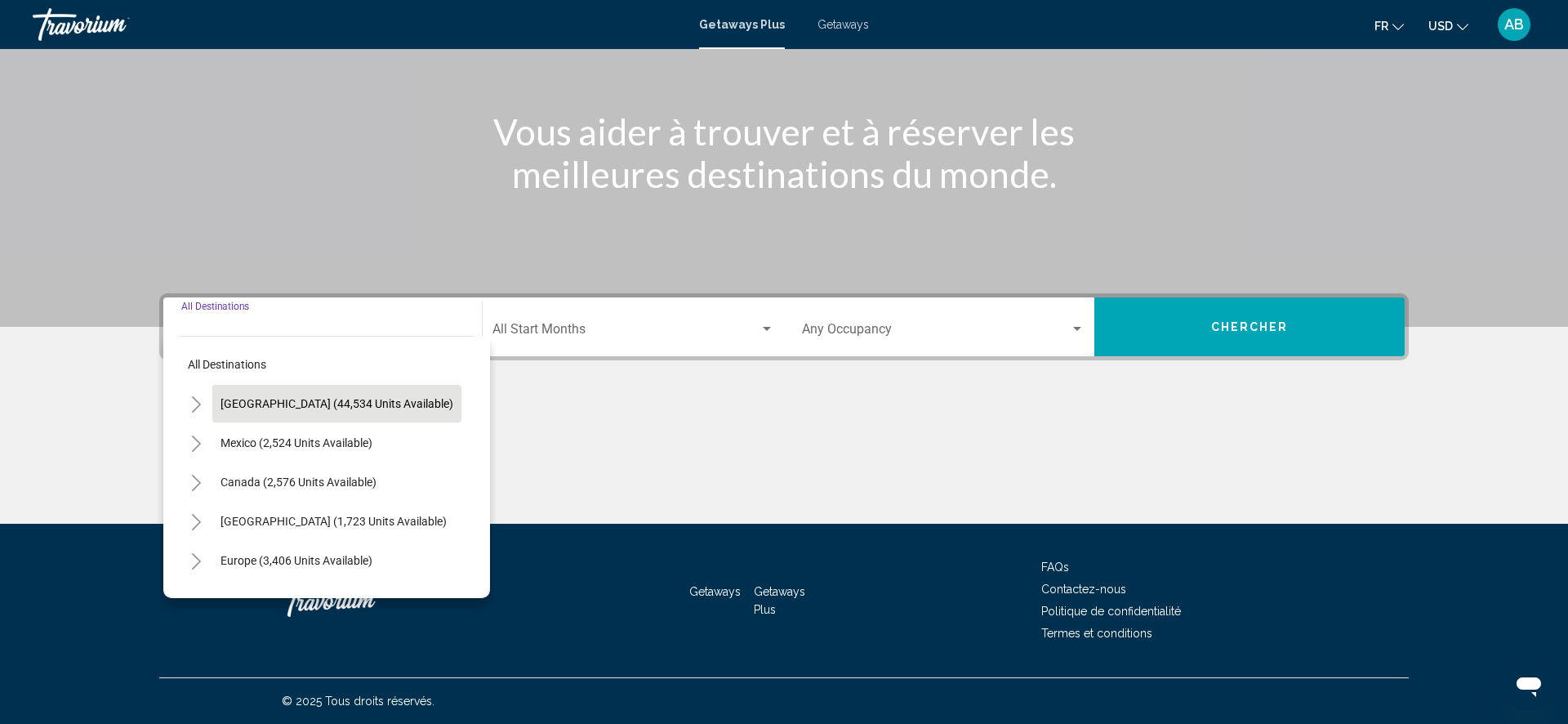
click at [279, 402] on span "[GEOGRAPHIC_DATA] (44,534 units available)" at bounding box center [336, 404] width 233 height 13
type input "**********"
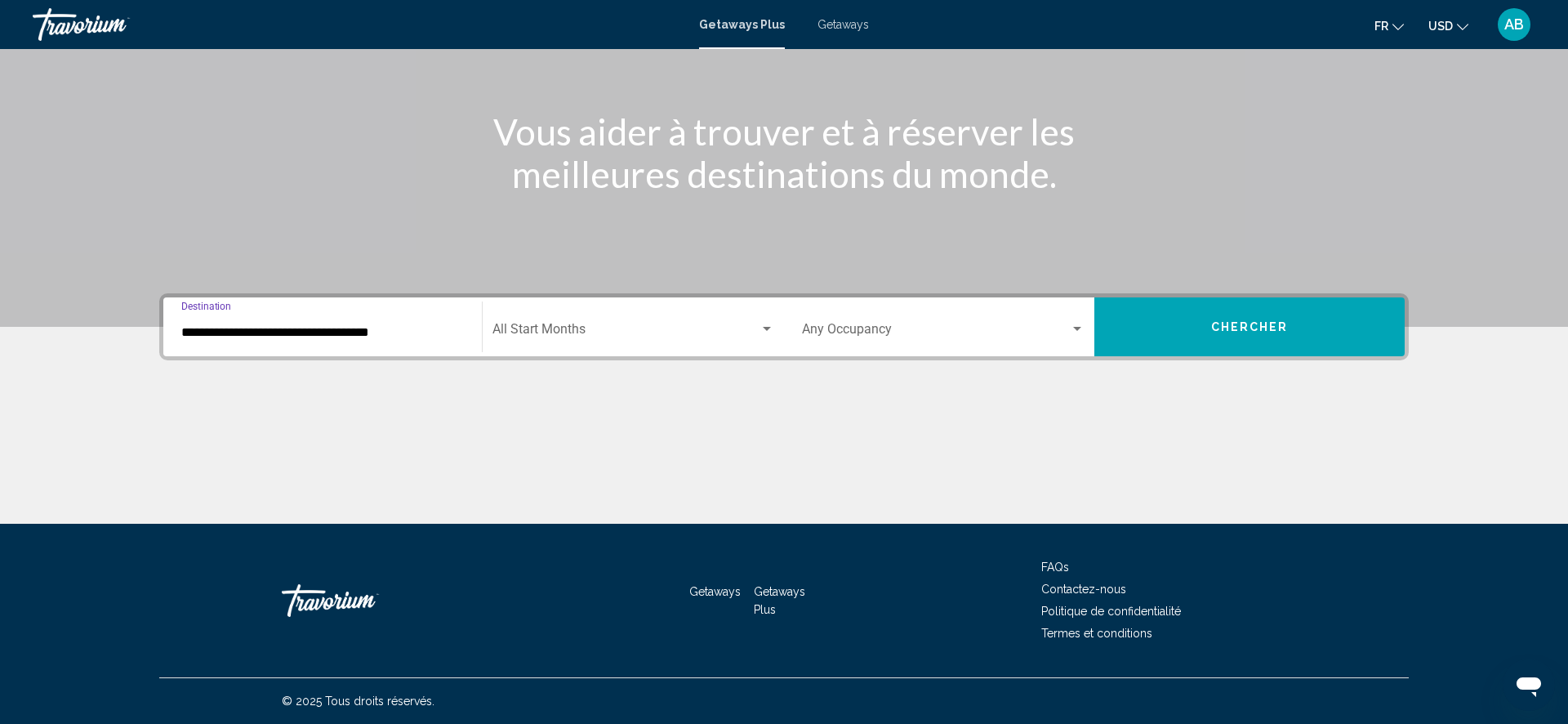
click at [408, 339] on input "**********" at bounding box center [322, 332] width 283 height 14
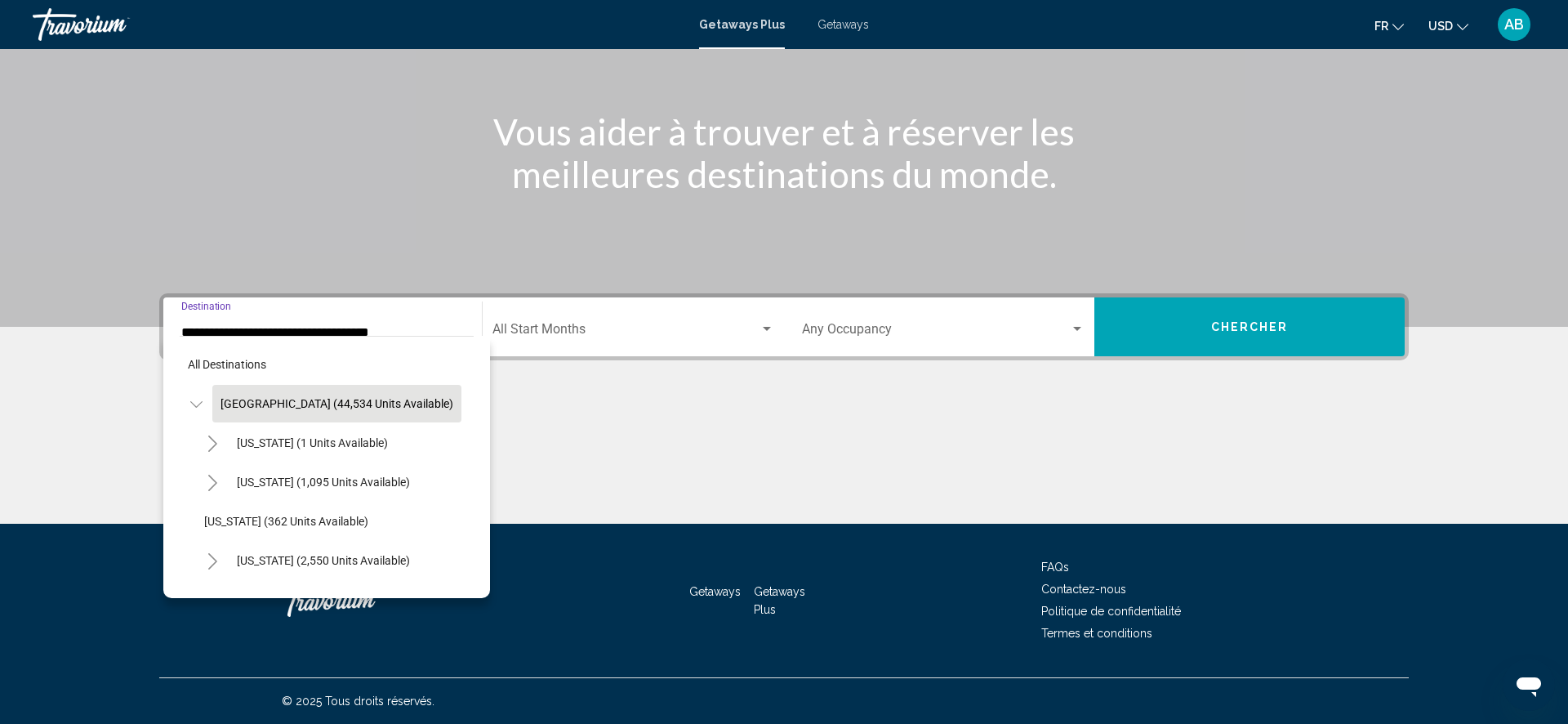
click at [589, 328] on span "Search widget" at bounding box center [626, 332] width 267 height 14
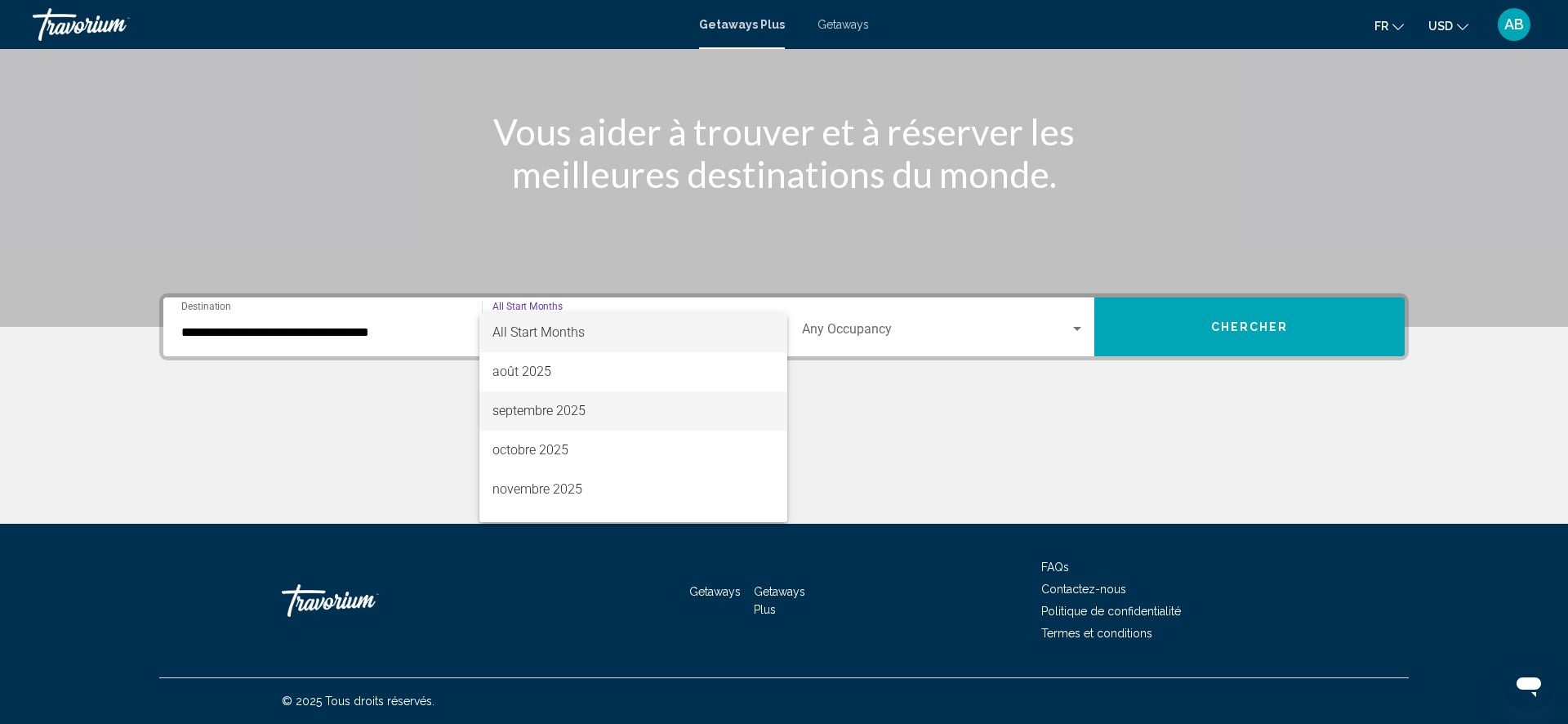
scroll to position [27, 0]
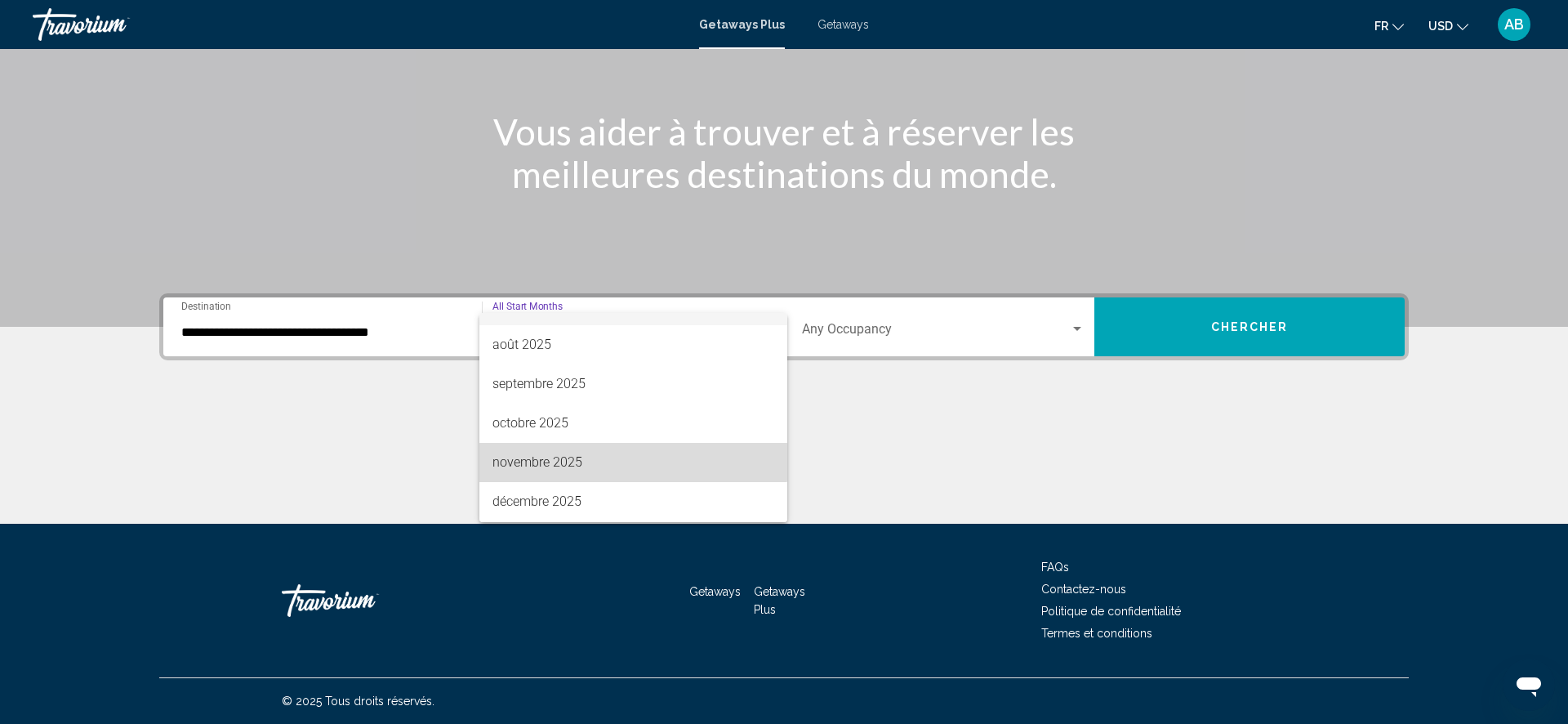
click at [606, 451] on span "novembre 2025" at bounding box center [634, 462] width 282 height 39
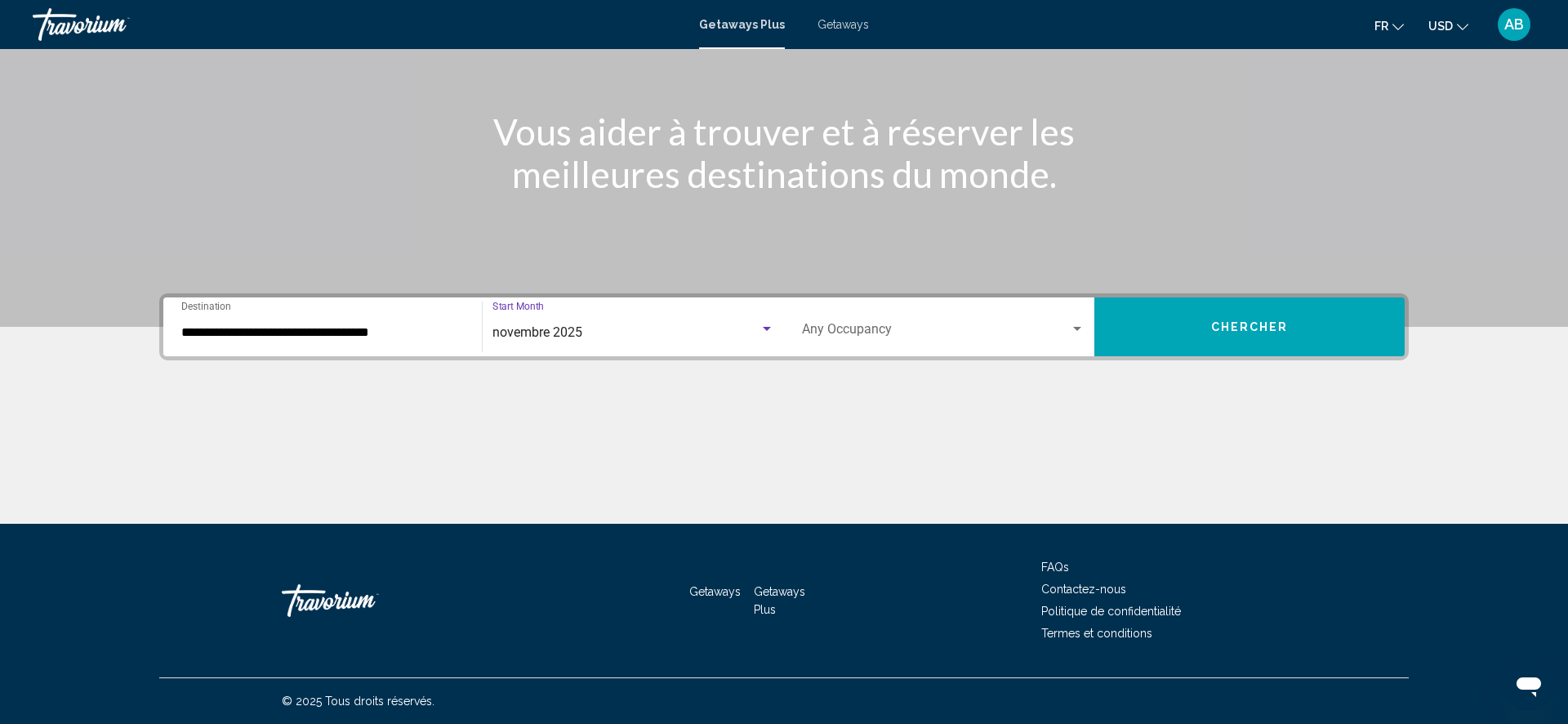
click at [998, 334] on span "Search widget" at bounding box center [936, 332] width 268 height 14
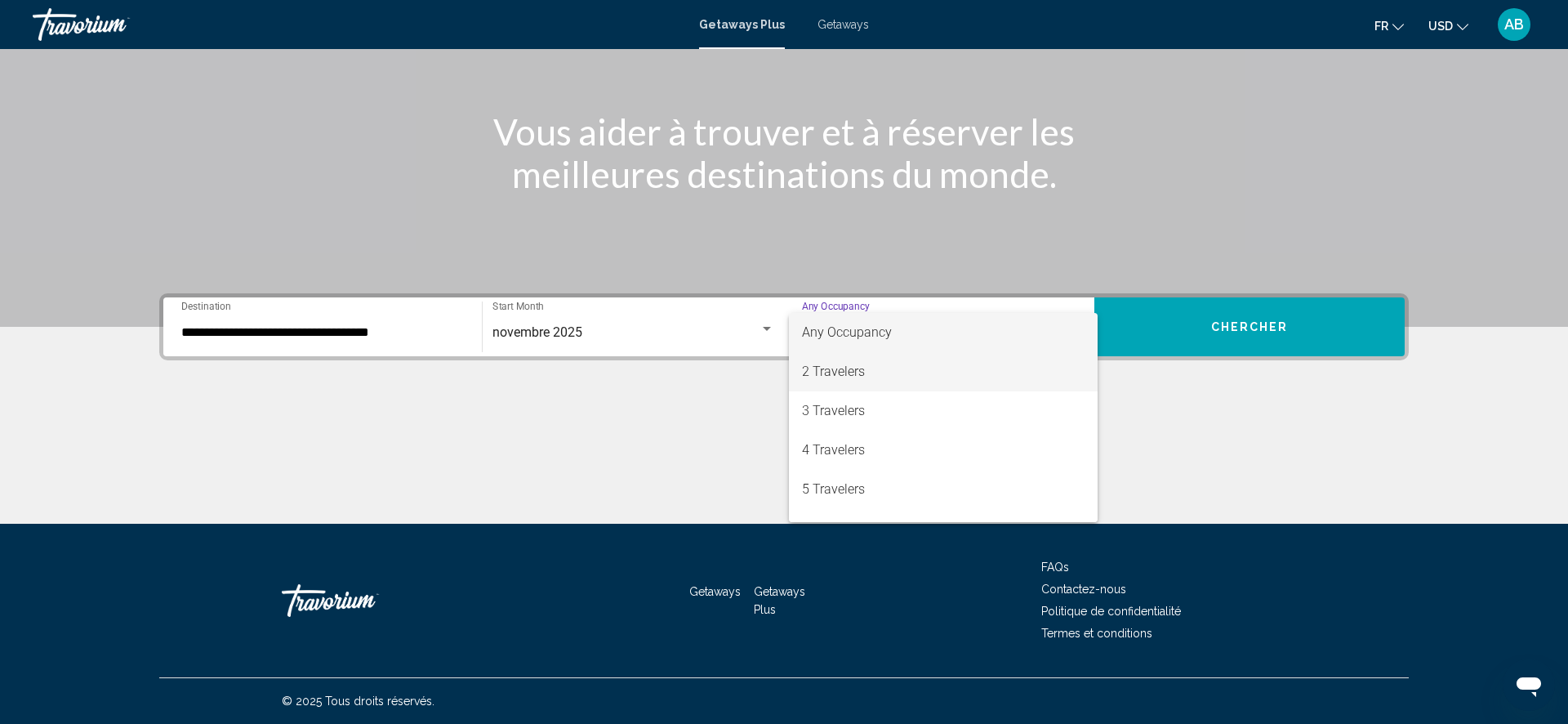
click at [890, 364] on span "2 Travelers" at bounding box center [943, 371] width 283 height 39
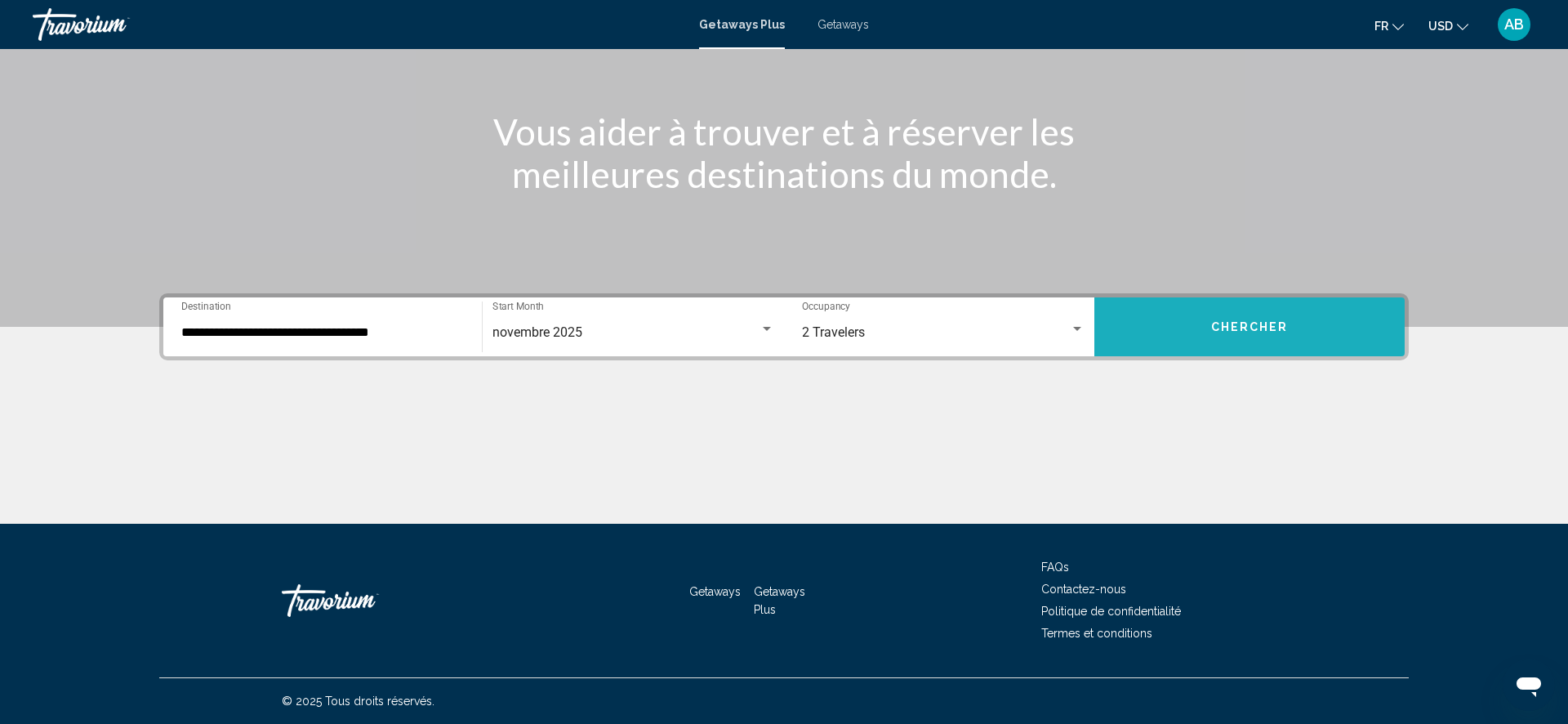
click at [1165, 335] on button "Chercher" at bounding box center [1250, 326] width 311 height 58
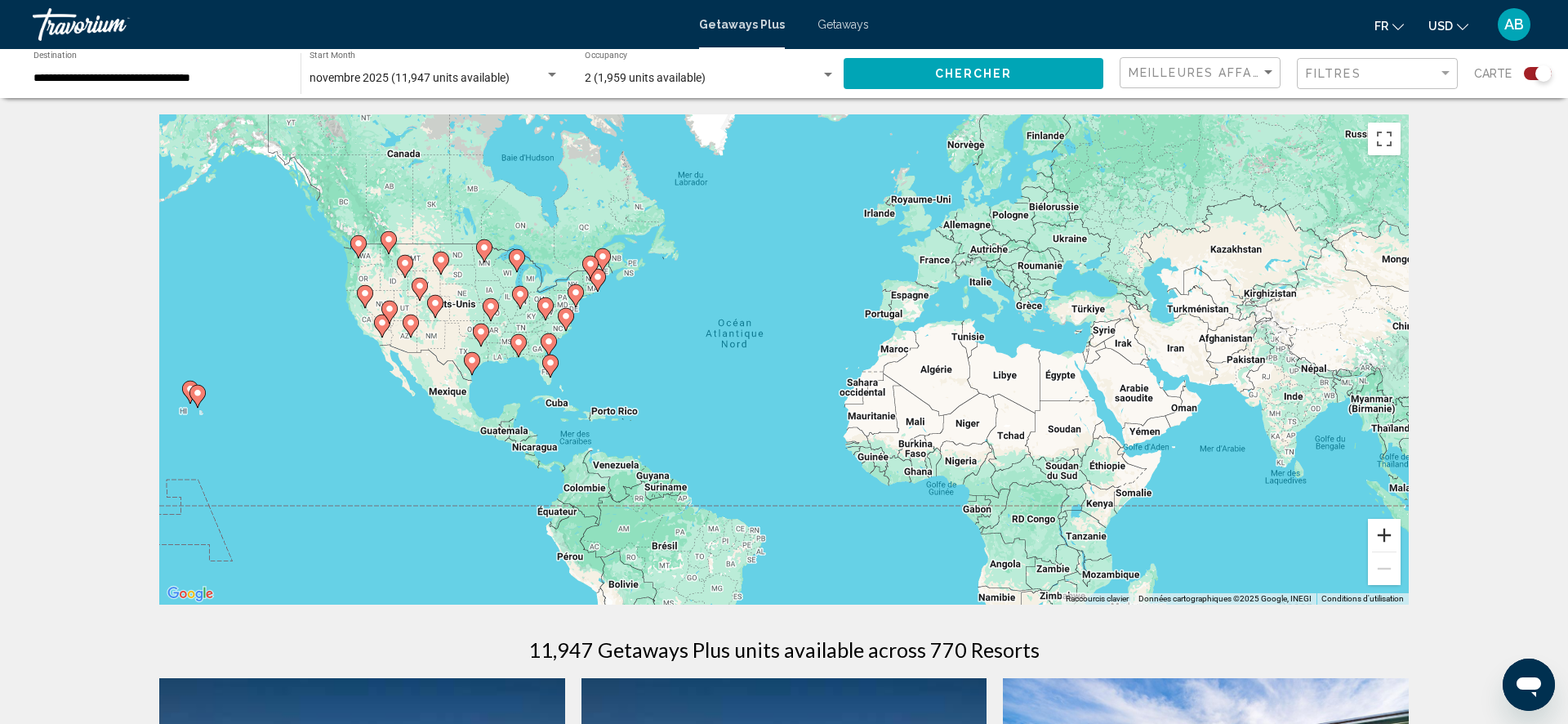
click at [1385, 537] on button "Zoom avant" at bounding box center [1385, 535] width 33 height 33
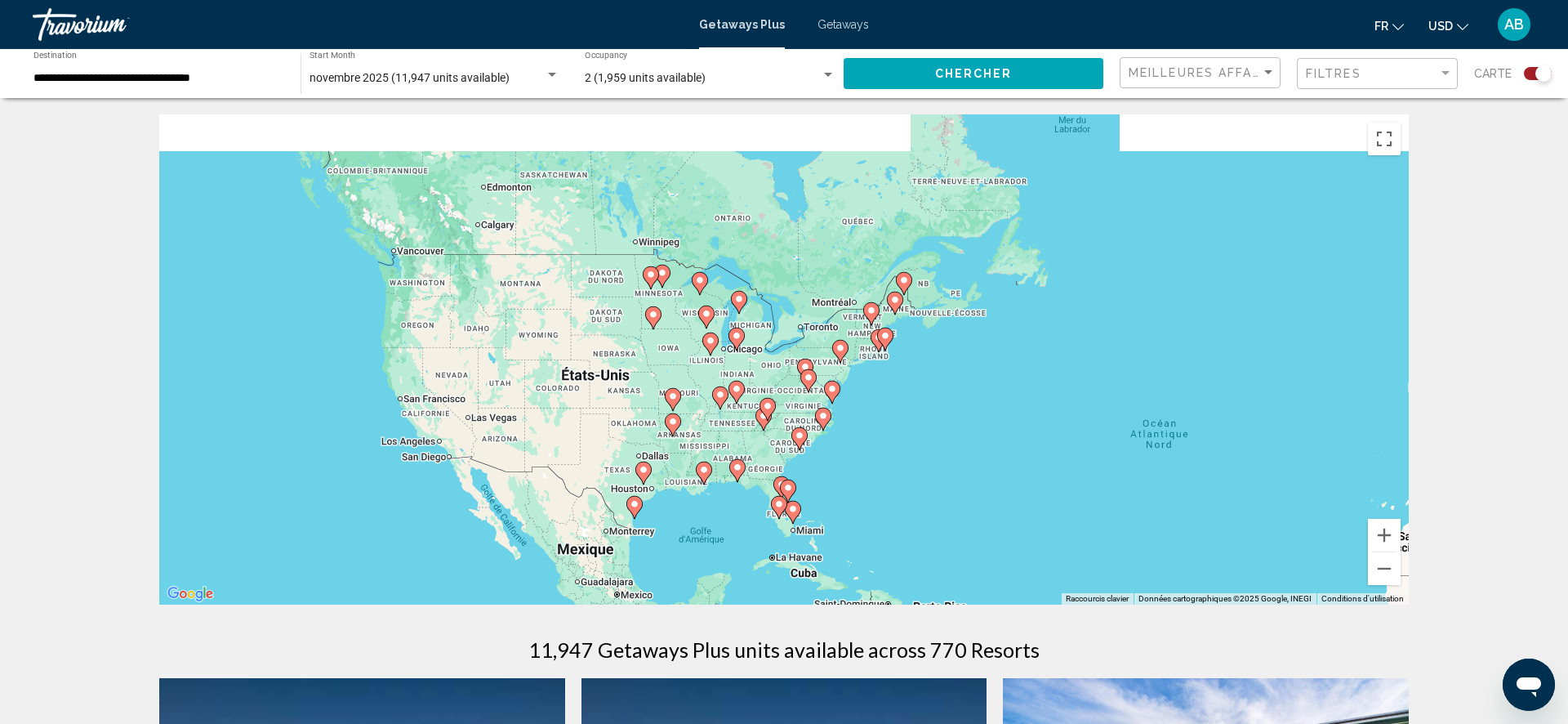
drag, startPoint x: 615, startPoint y: 353, endPoint x: 1110, endPoint y: 481, distance: 511.3
click at [1110, 481] on div "Pour activer le glissement avec le clavier, appuyez sur Alt+Entrée. Une fois ce…" at bounding box center [784, 359] width 1250 height 490
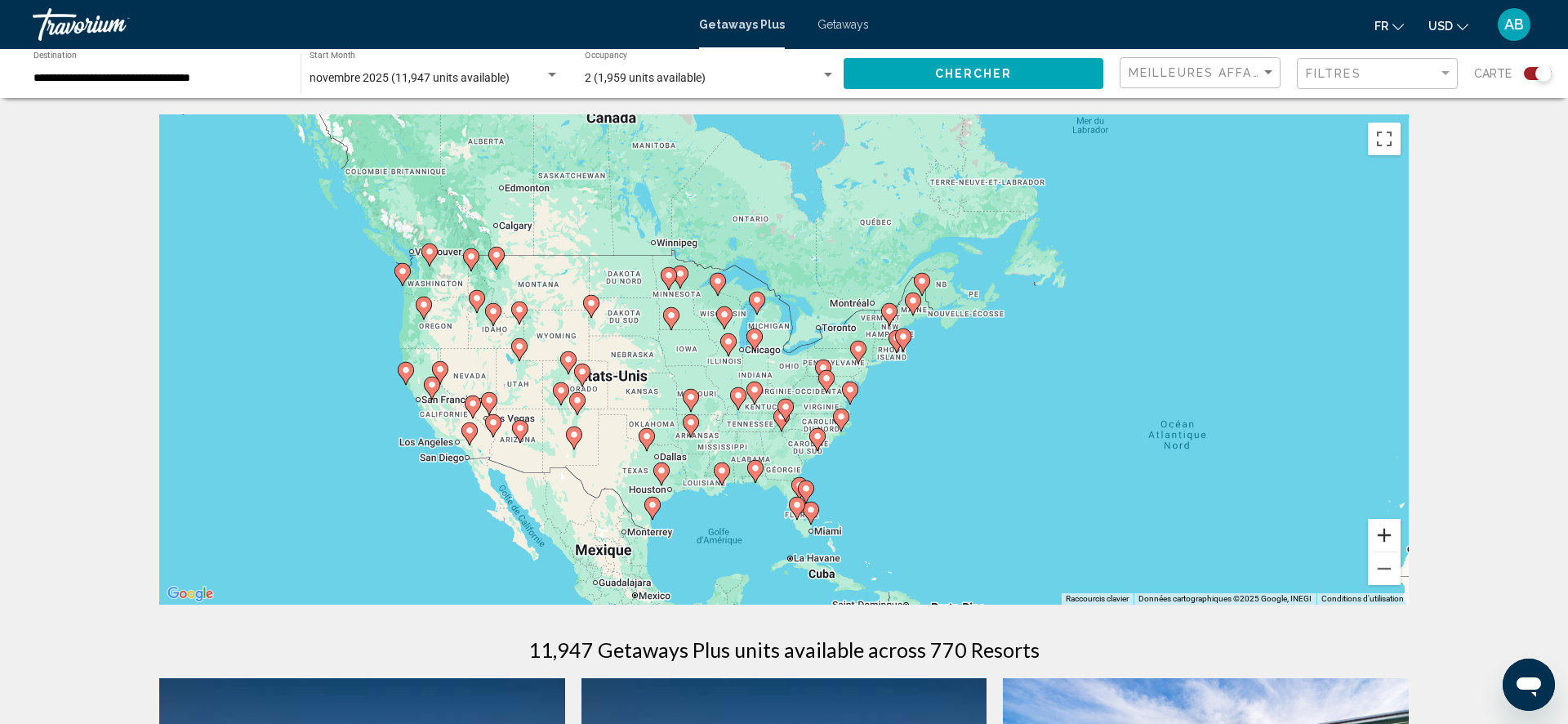
click at [1388, 532] on button "Zoom avant" at bounding box center [1385, 535] width 33 height 33
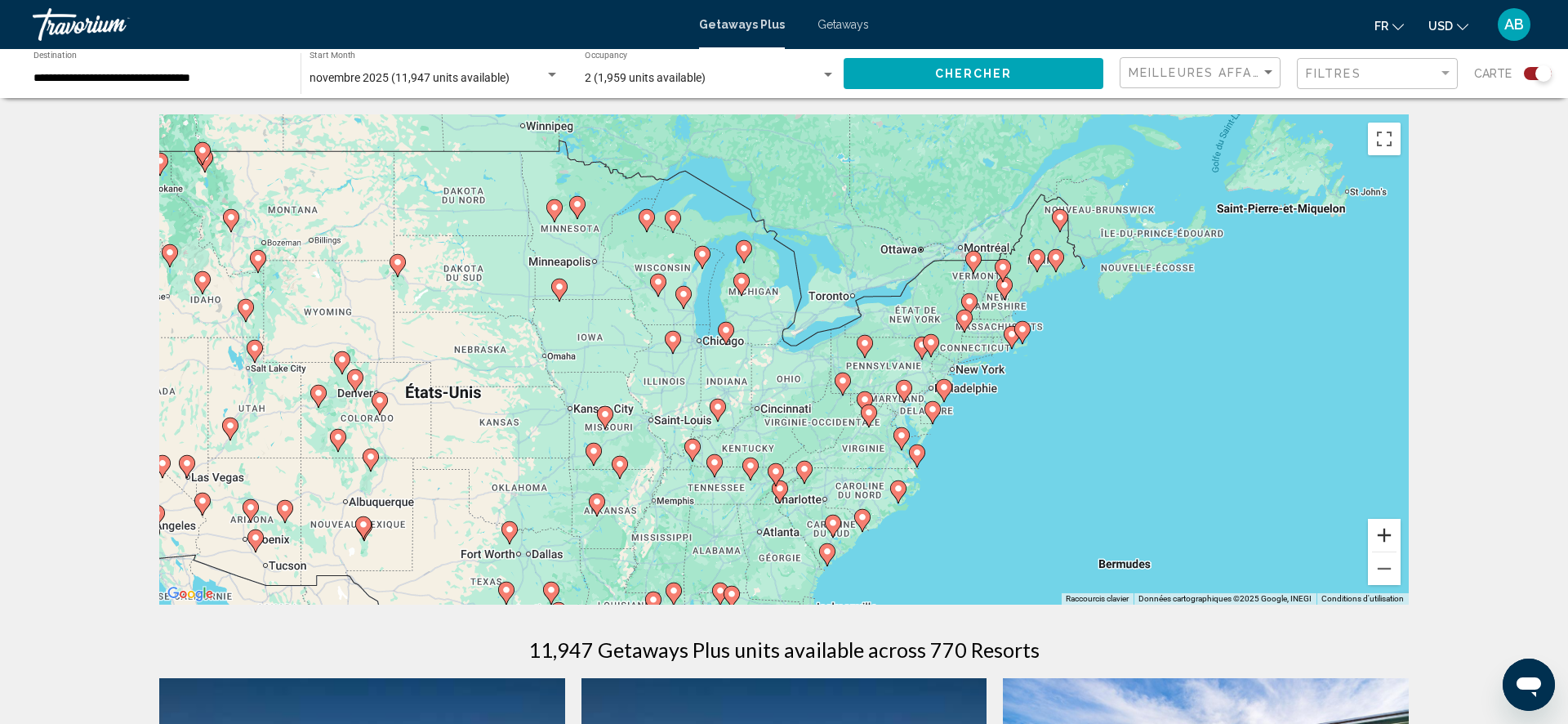
drag, startPoint x: 1386, startPoint y: 533, endPoint x: 1330, endPoint y: 522, distance: 57.1
click at [1386, 533] on button "Zoom avant" at bounding box center [1385, 535] width 33 height 33
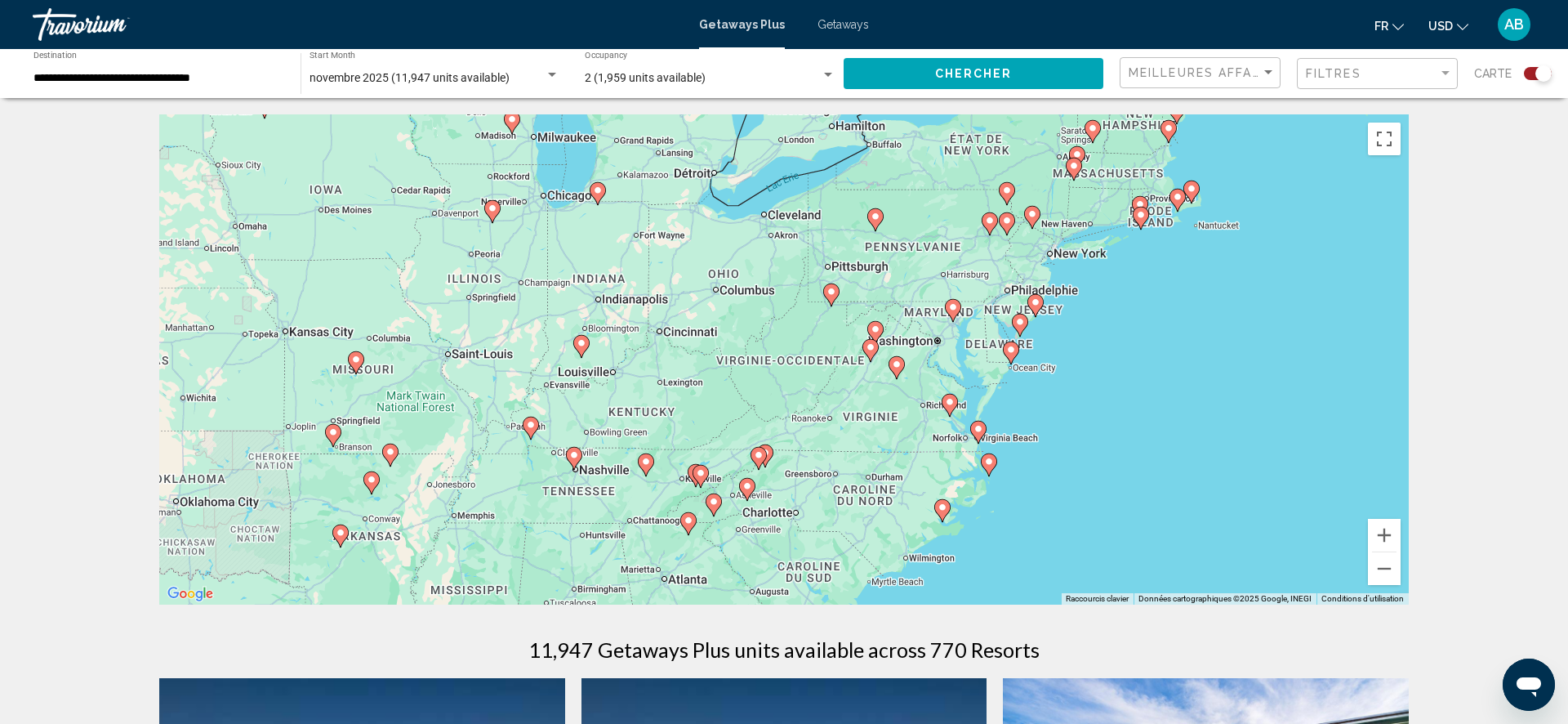
drag, startPoint x: 1186, startPoint y: 523, endPoint x: 1141, endPoint y: 406, distance: 125.4
click at [1112, 392] on div "Pour activer le glissement avec le clavier, appuyez sur Alt+Entrée. Une fois ce…" at bounding box center [784, 359] width 1250 height 490
click at [1378, 530] on button "Zoom avant" at bounding box center [1385, 535] width 33 height 33
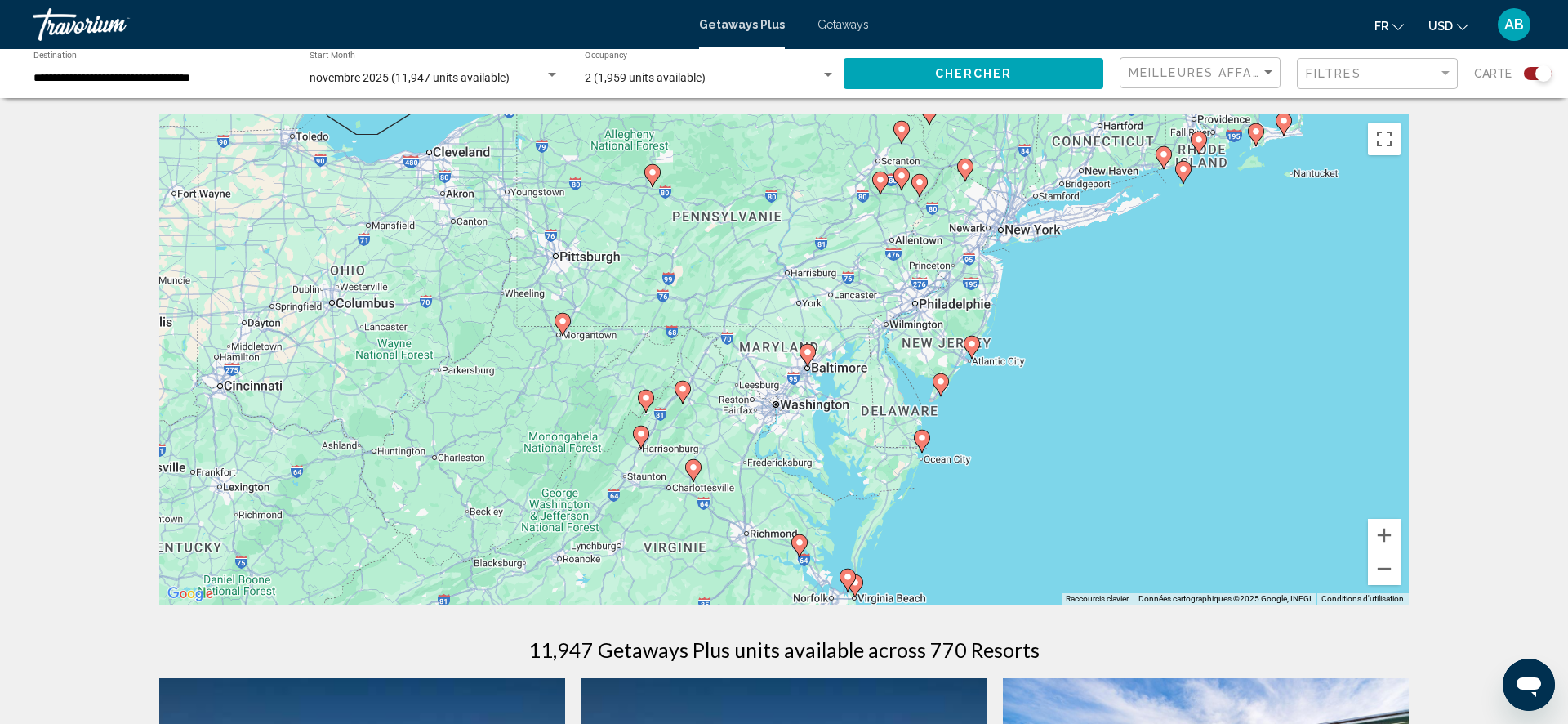
drag, startPoint x: 1325, startPoint y: 413, endPoint x: 1010, endPoint y: 496, distance: 325.8
click at [1010, 496] on div "Pour activer le glissement avec le clavier, appuyez sur Alt+Entrée. Une fois ce…" at bounding box center [784, 359] width 1250 height 490
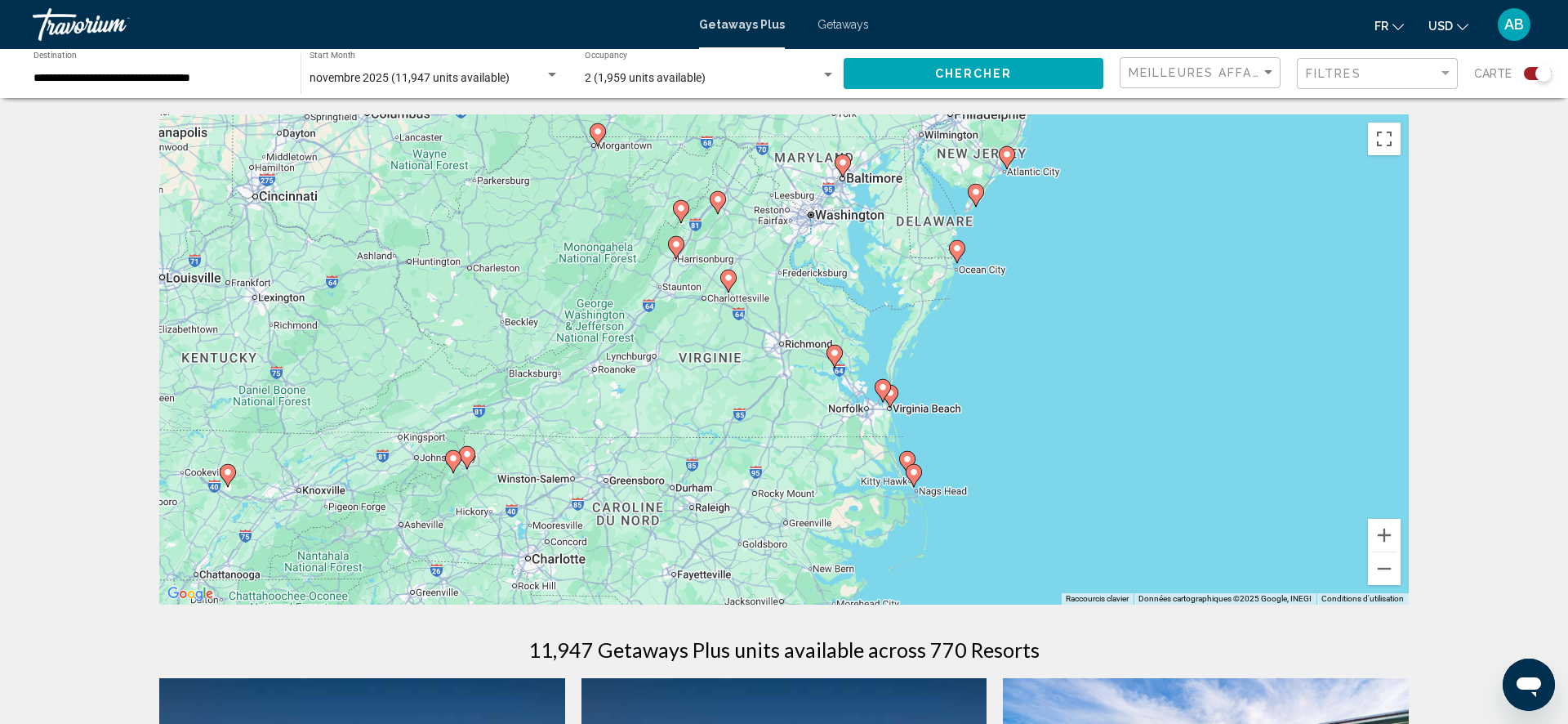
drag, startPoint x: 977, startPoint y: 534, endPoint x: 1013, endPoint y: 343, distance: 194.4
click at [1013, 343] on div "Pour activer le glissement avec le clavier, appuyez sur Alt+Entrée. Une fois ce…" at bounding box center [784, 359] width 1250 height 490
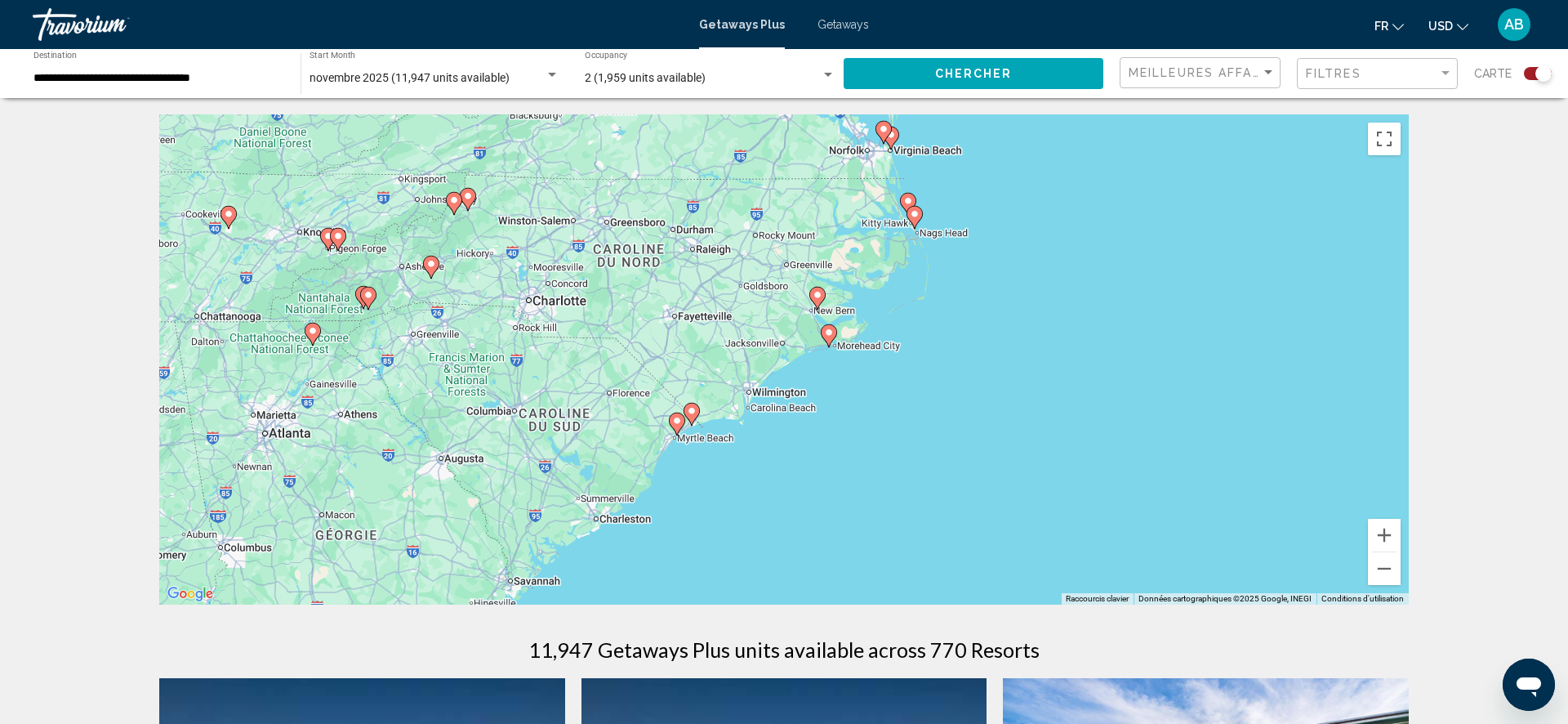
drag, startPoint x: 1026, startPoint y: 484, endPoint x: 1031, endPoint y: 293, distance: 191.1
click at [1031, 293] on div "Pour activer le glissement avec le clavier, appuyez sur Alt+Entrée. Une fois ce…" at bounding box center [784, 359] width 1250 height 490
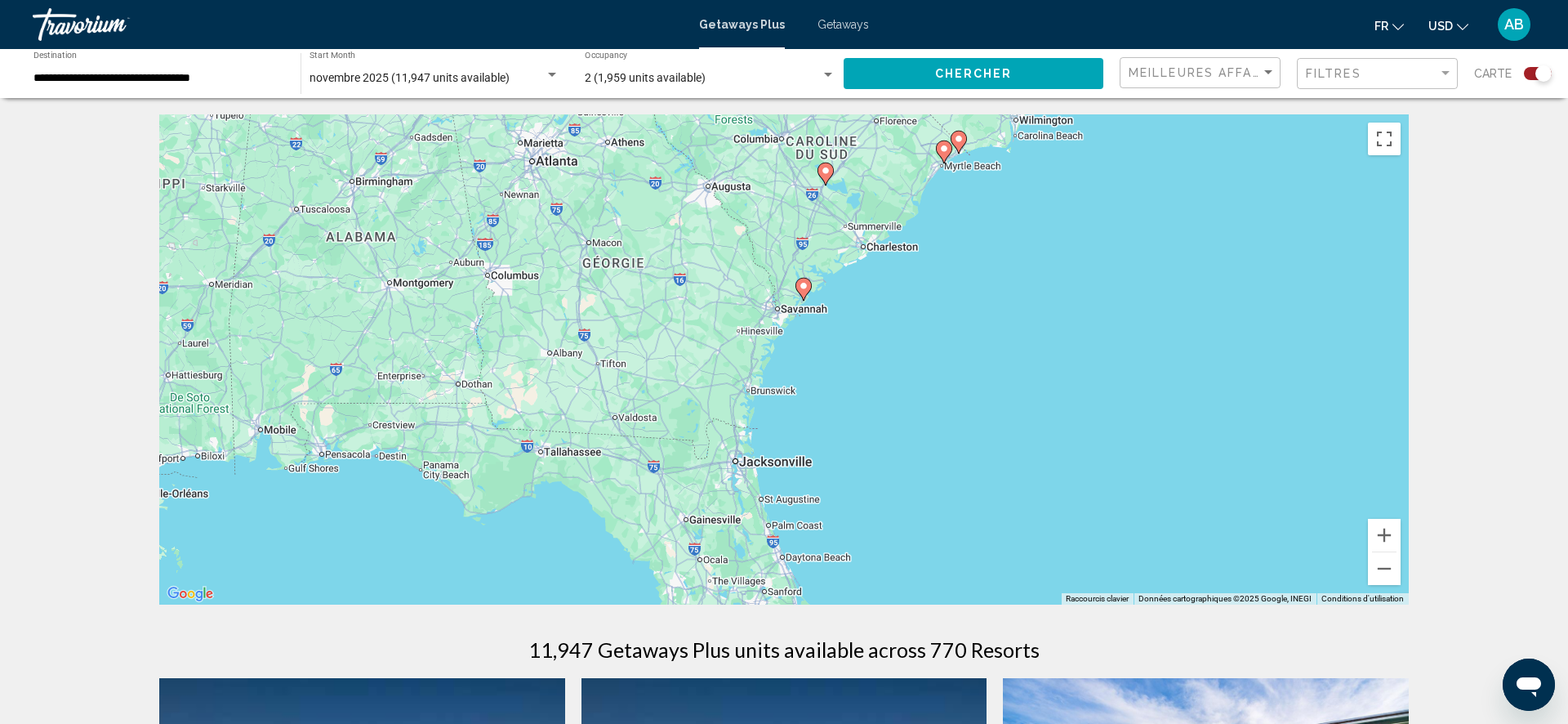
drag, startPoint x: 833, startPoint y: 491, endPoint x: 1099, endPoint y: 220, distance: 379.7
click at [1100, 218] on div "Pour activer le glissement avec le clavier, appuyez sur Alt+Entrée. Une fois ce…" at bounding box center [784, 359] width 1250 height 490
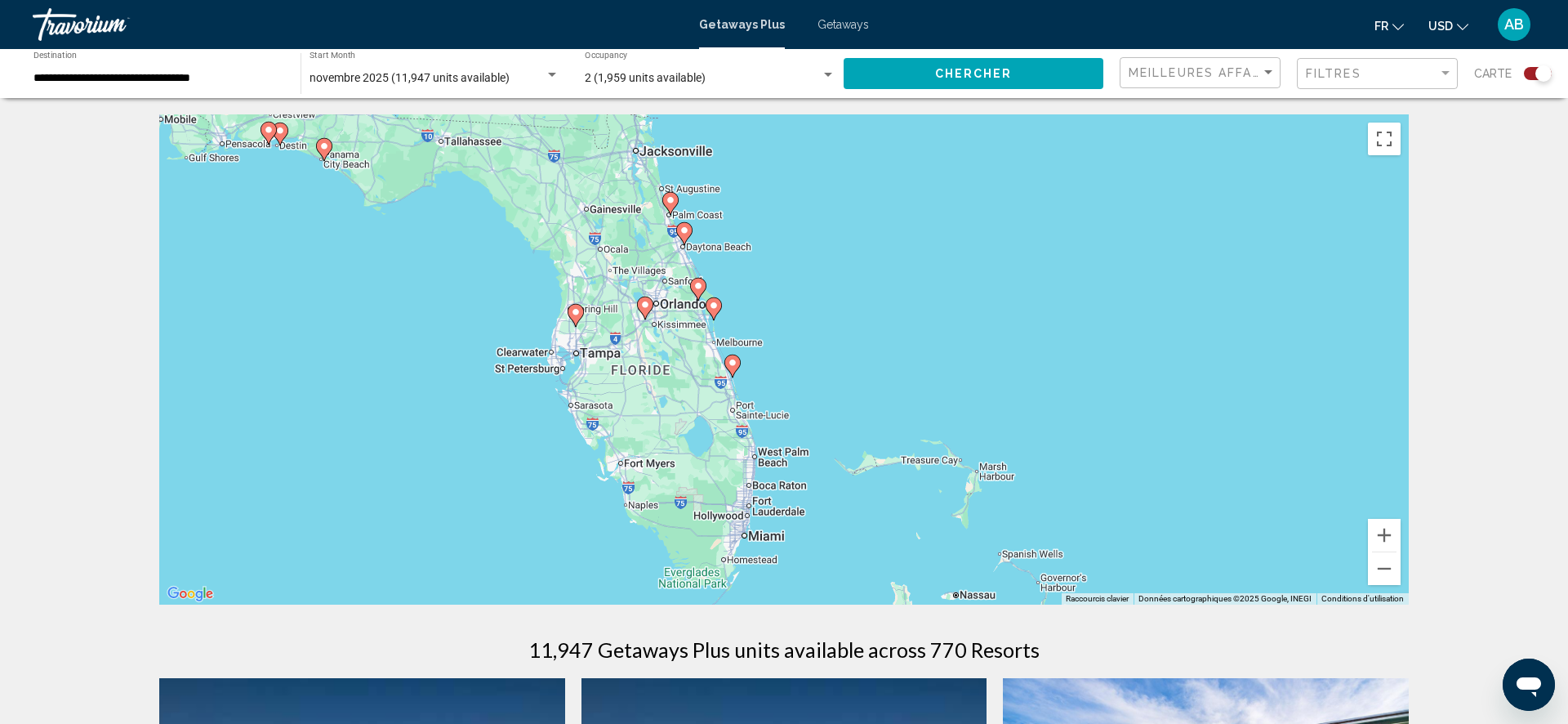
drag, startPoint x: 1059, startPoint y: 418, endPoint x: 958, endPoint y: 105, distance: 328.9
click at [1395, 534] on button "Zoom avant" at bounding box center [1385, 535] width 33 height 33
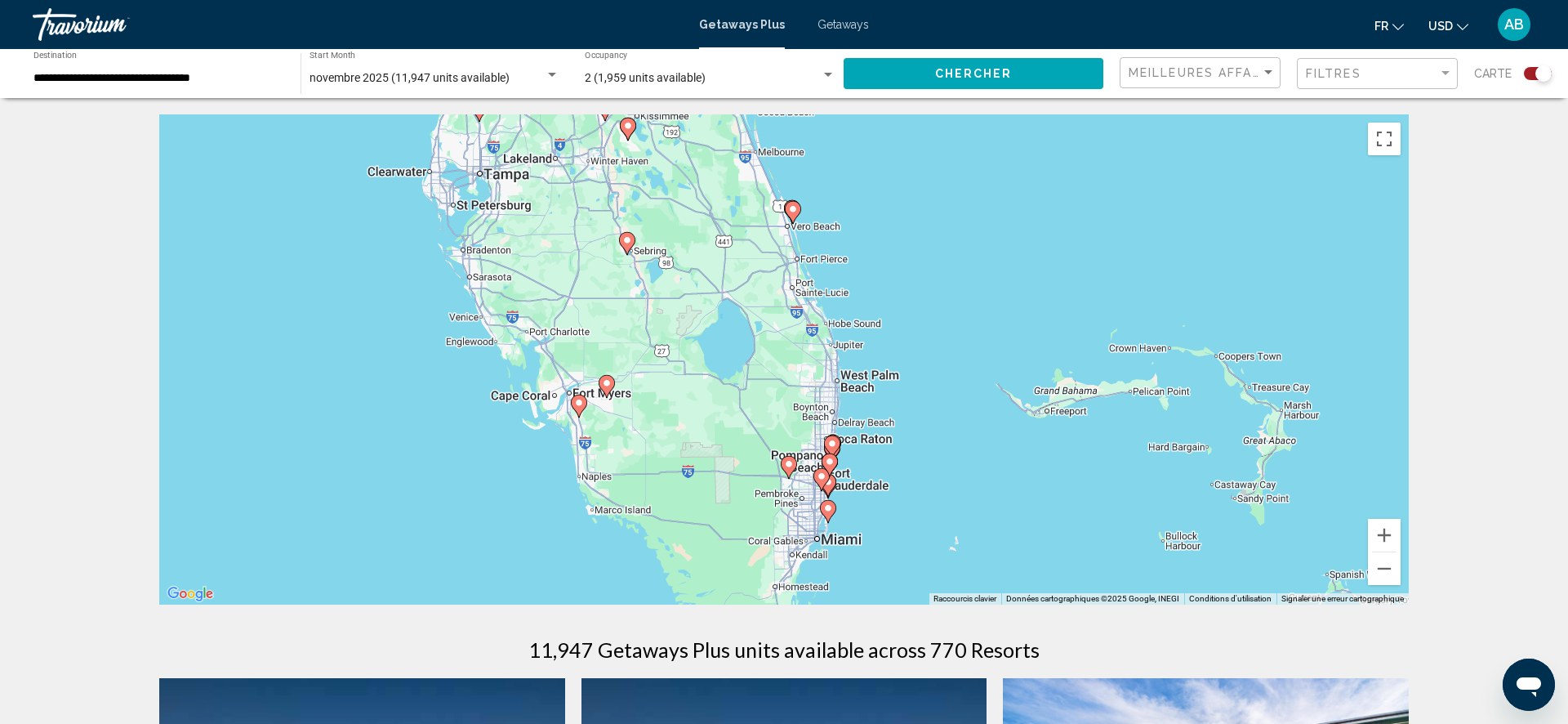
drag, startPoint x: 867, startPoint y: 447, endPoint x: 980, endPoint y: 274, distance: 206.6
click at [980, 274] on div "Pour activer le glissement avec le clavier, appuyez sur Alt+Entrée. Une fois ce…" at bounding box center [784, 359] width 1250 height 490
click at [1378, 537] on button "Zoom avant" at bounding box center [1385, 535] width 33 height 33
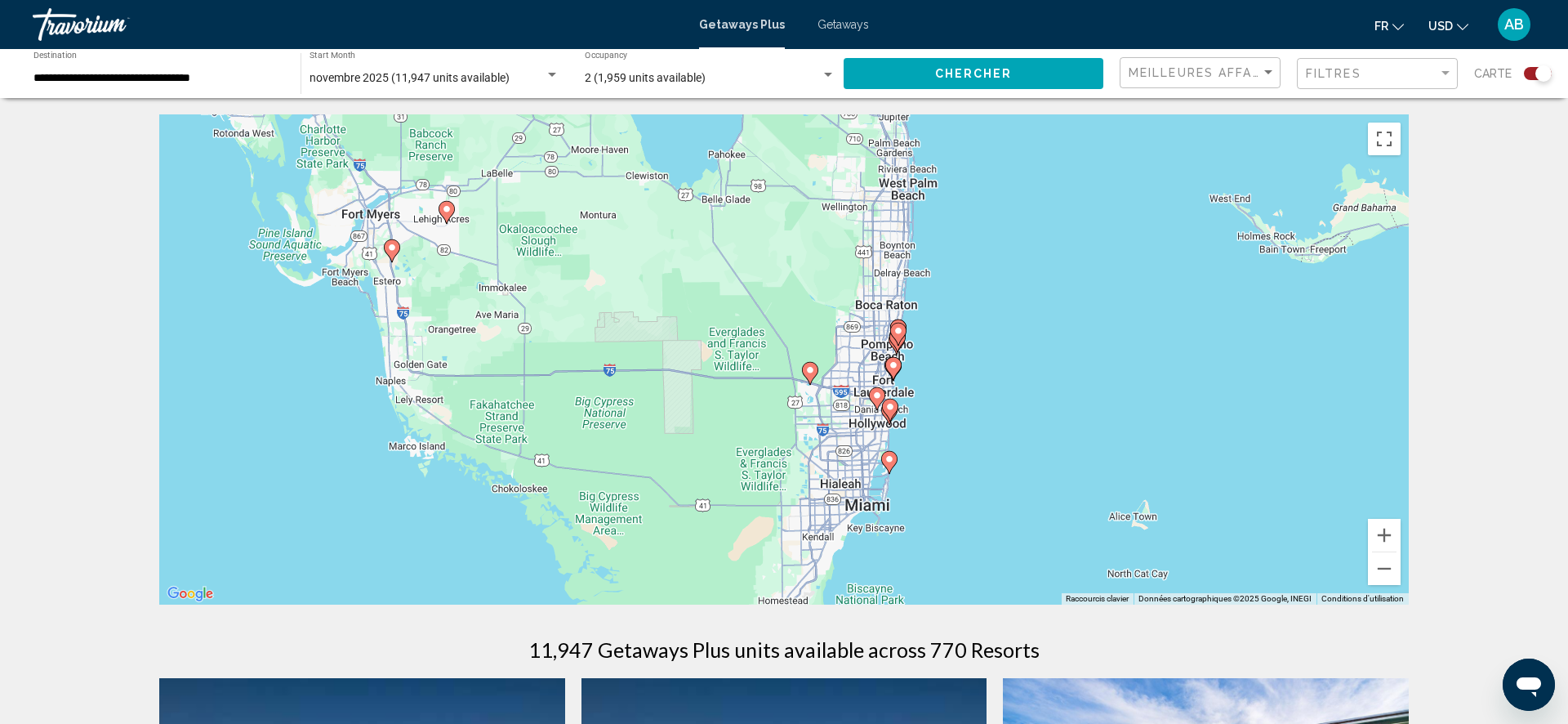
drag, startPoint x: 1075, startPoint y: 485, endPoint x: 1095, endPoint y: 260, distance: 225.9
click at [1094, 258] on div "Pour activer le glissement avec le clavier, appuyez sur Alt+Entrée. Une fois ce…" at bounding box center [784, 359] width 1250 height 490
click at [1379, 537] on button "Zoom avant" at bounding box center [1385, 535] width 33 height 33
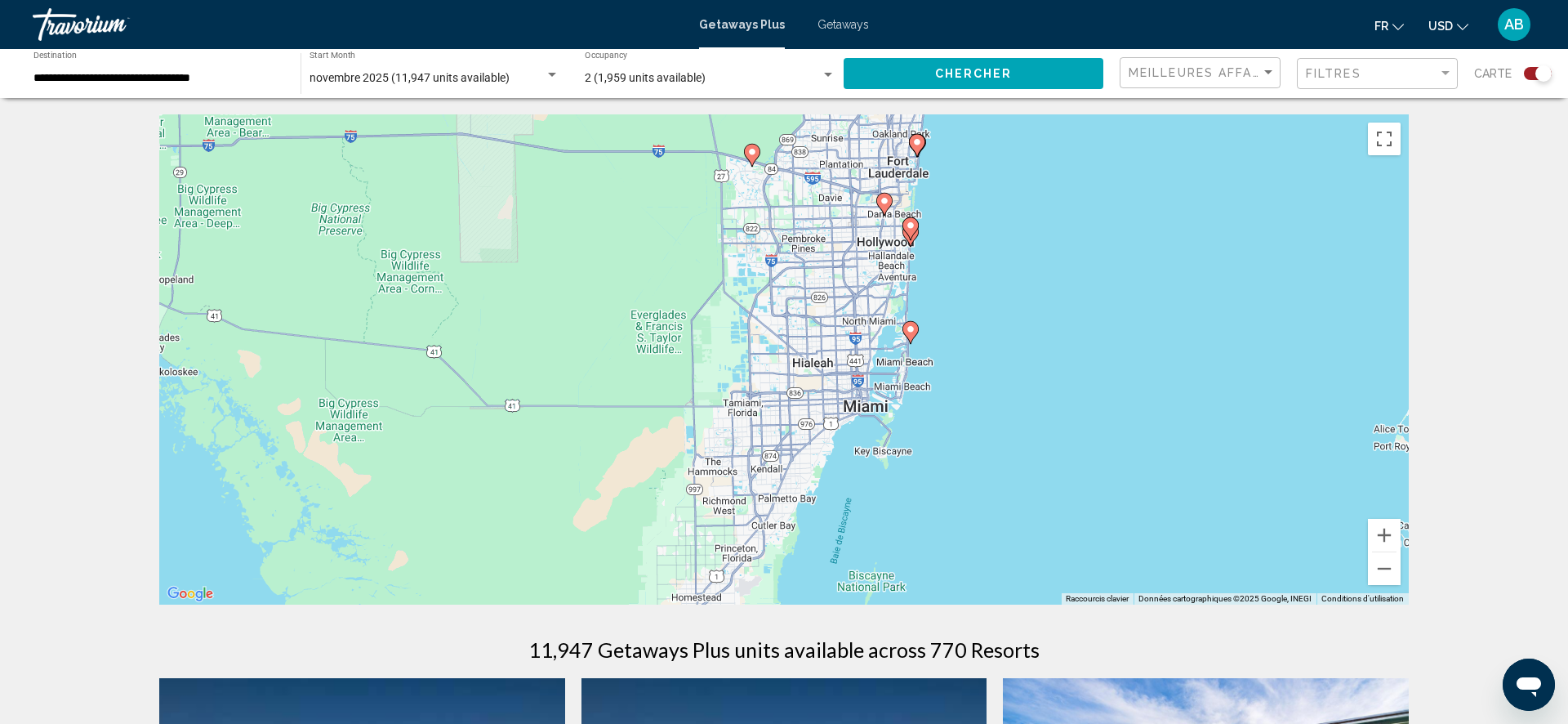
drag, startPoint x: 1189, startPoint y: 445, endPoint x: 1087, endPoint y: 295, distance: 181.4
click at [1153, 295] on div "Pour activer le glissement avec le clavier, appuyez sur Alt+Entrée. Une fois ce…" at bounding box center [784, 359] width 1250 height 490
click at [910, 335] on icon "Main content" at bounding box center [911, 333] width 14 height 21
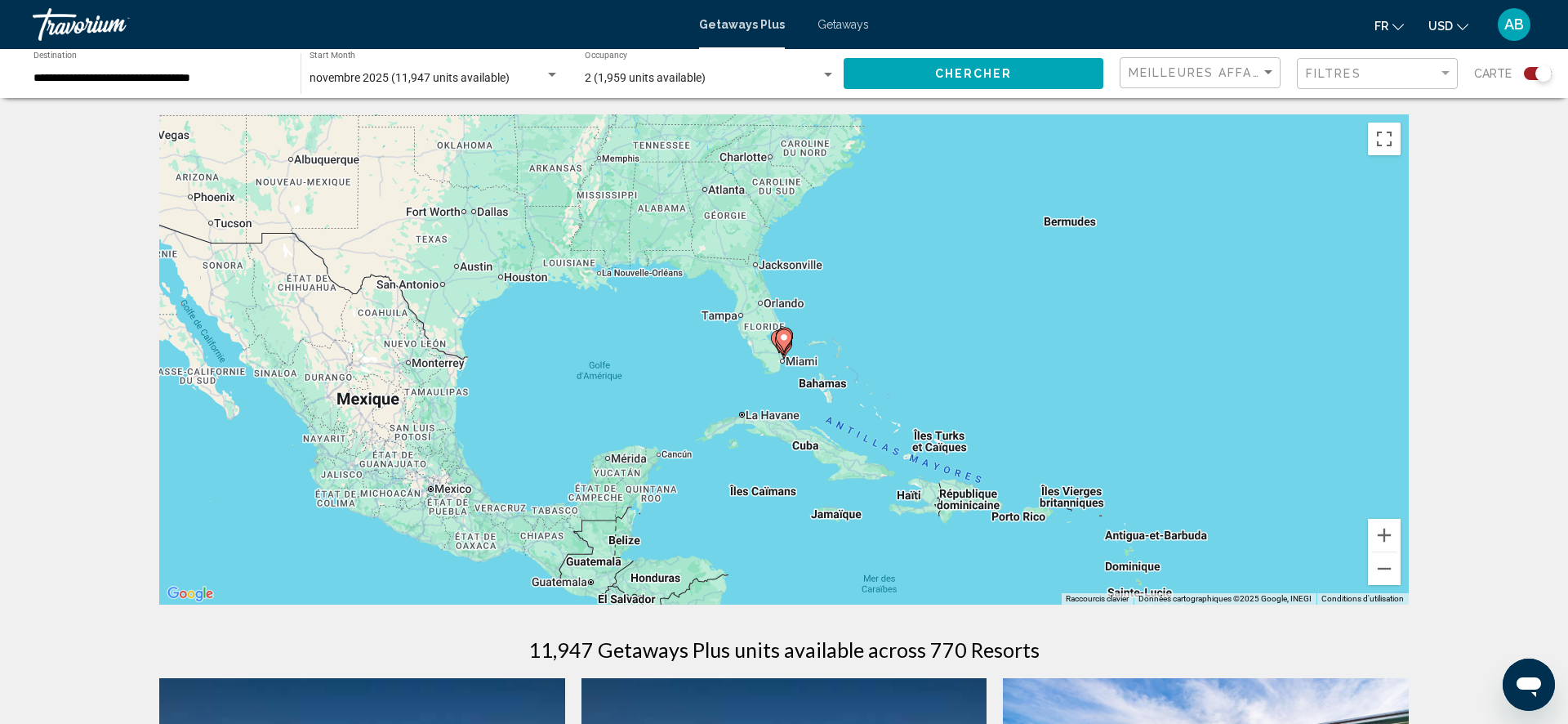
click at [786, 339] on image "Main content" at bounding box center [784, 338] width 10 height 10
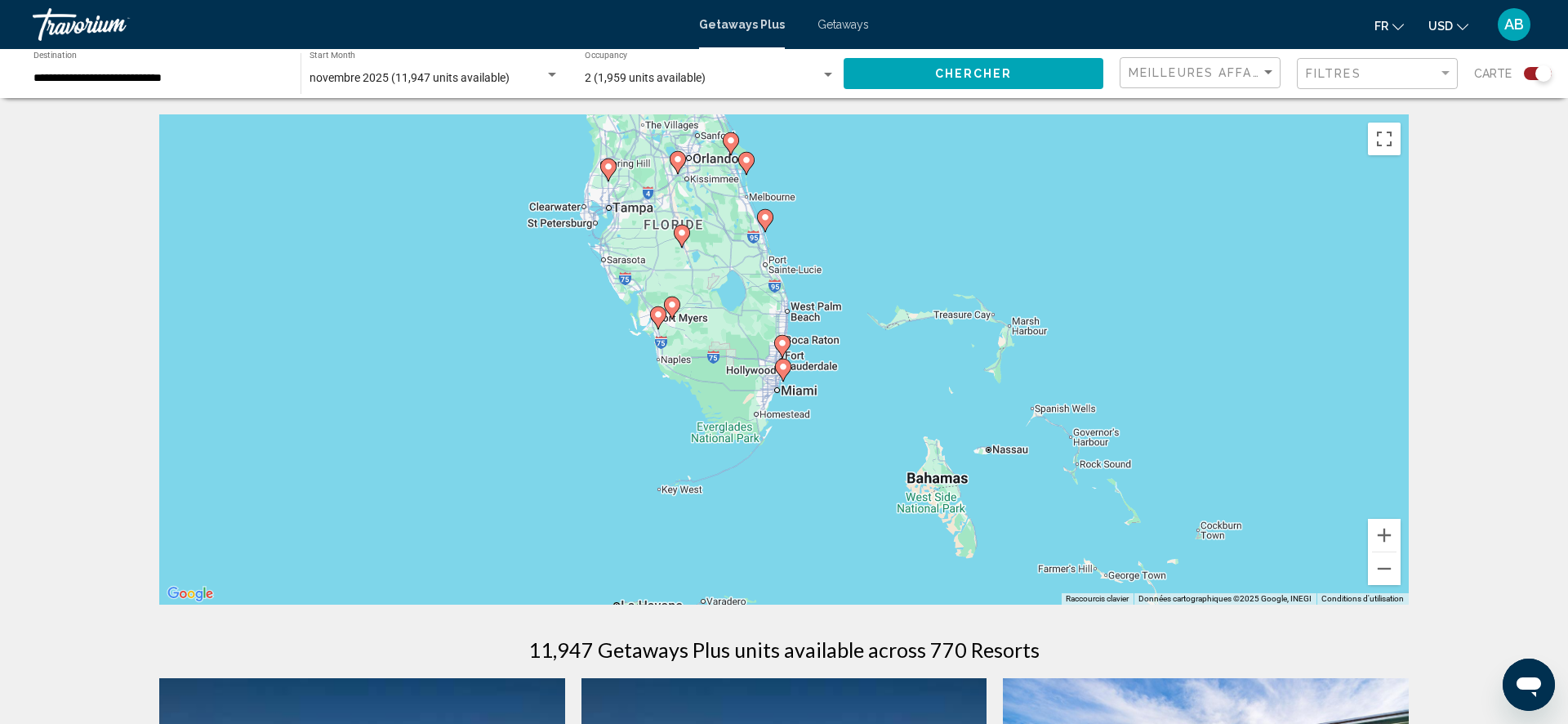
click at [778, 368] on image "Main content" at bounding box center [783, 367] width 10 height 10
type input "**********"
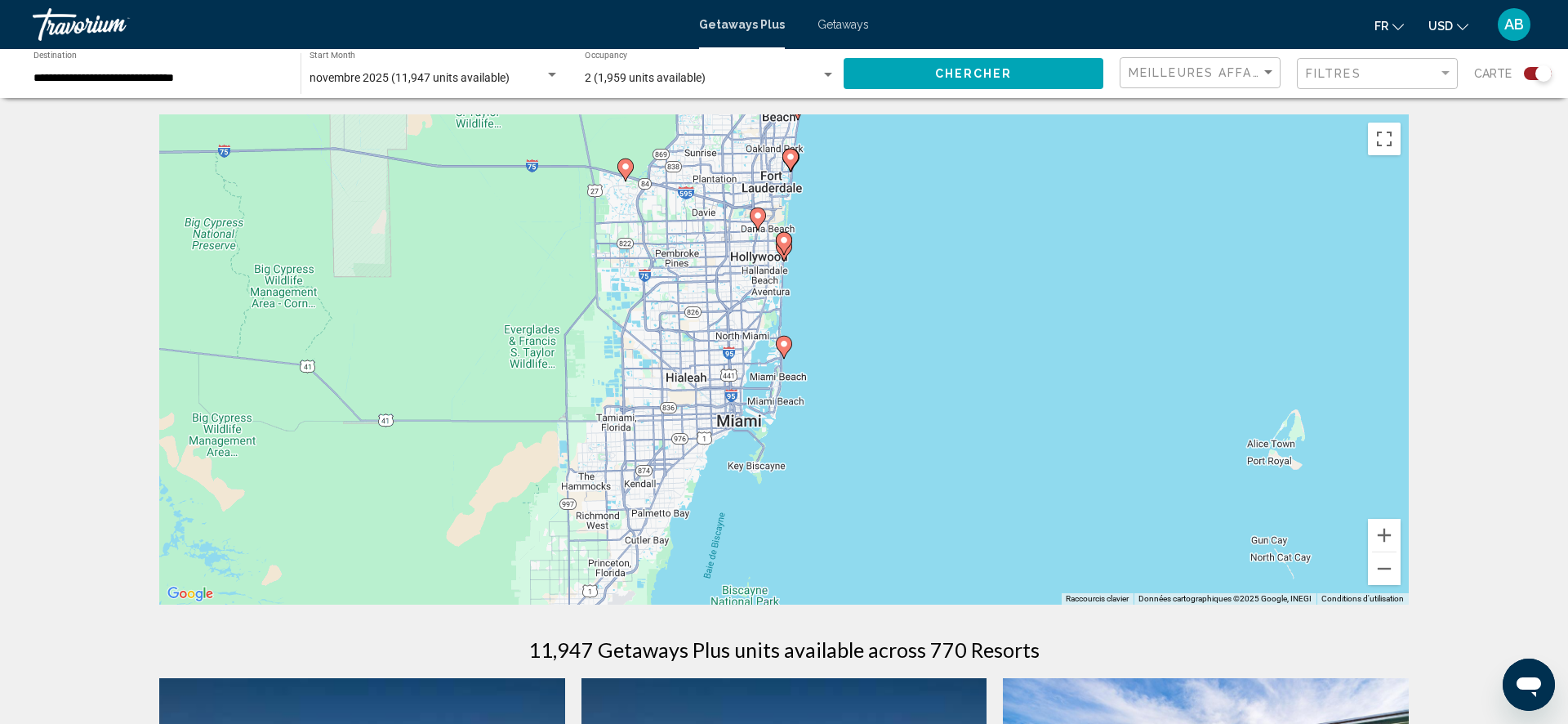
click at [783, 343] on image "Main content" at bounding box center [784, 344] width 10 height 10
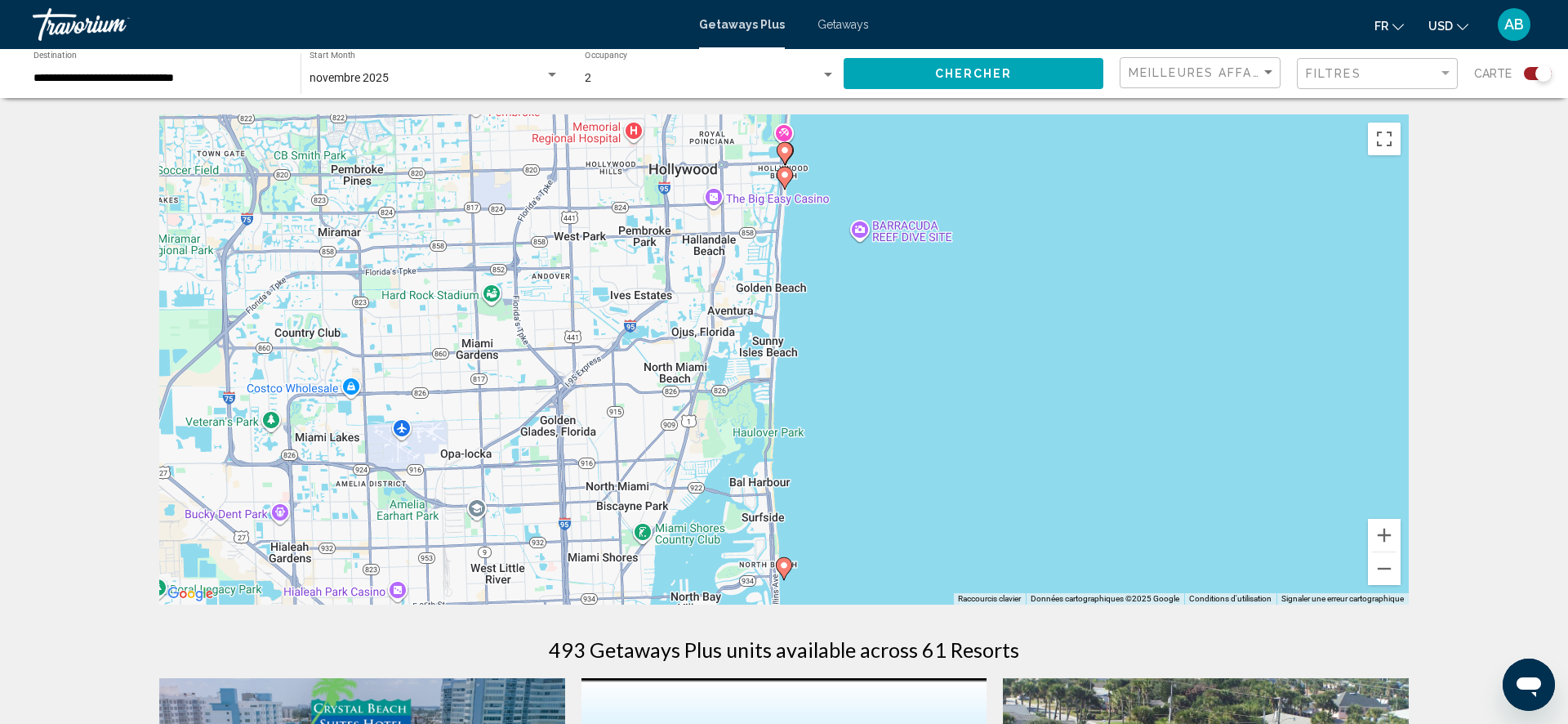
click at [784, 566] on image "Main content" at bounding box center [784, 566] width 10 height 10
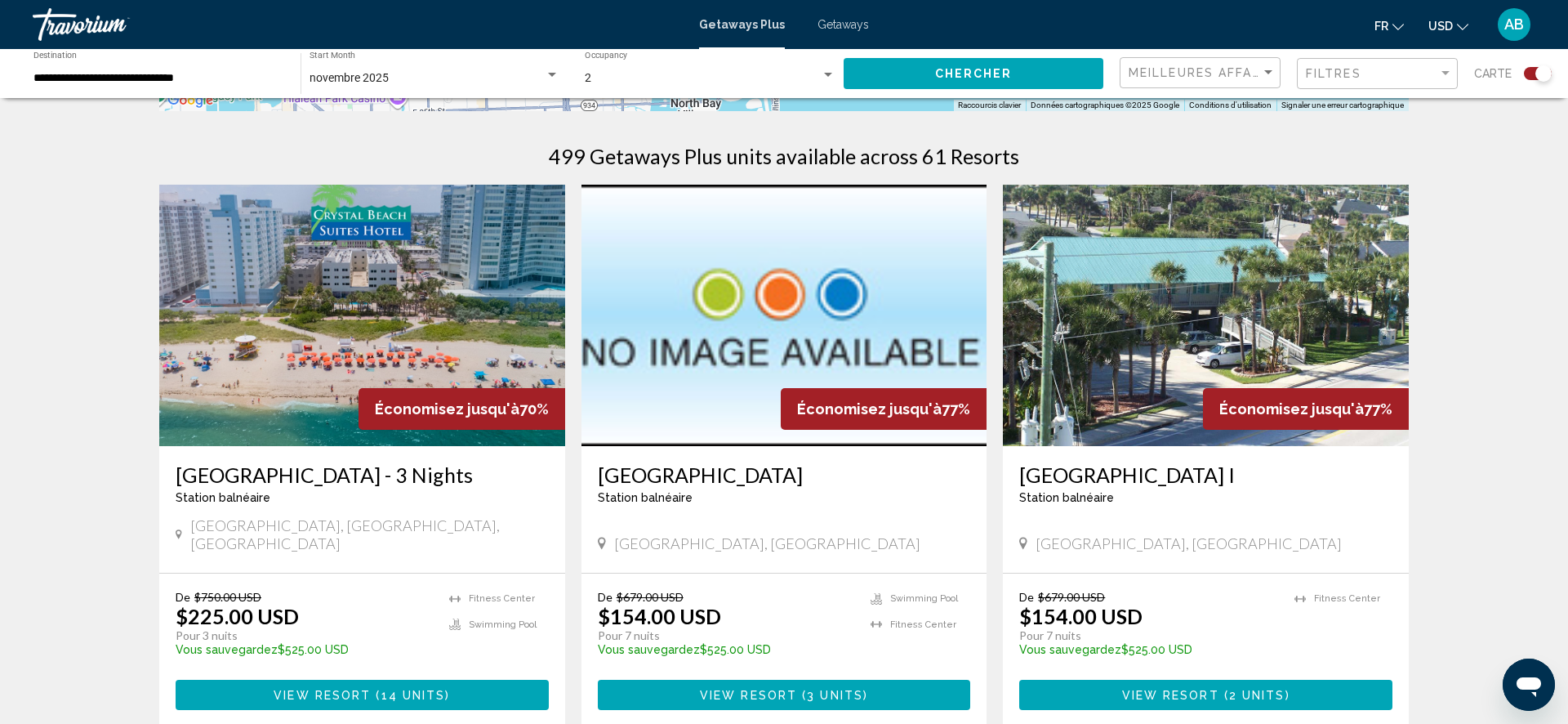
scroll to position [496, 0]
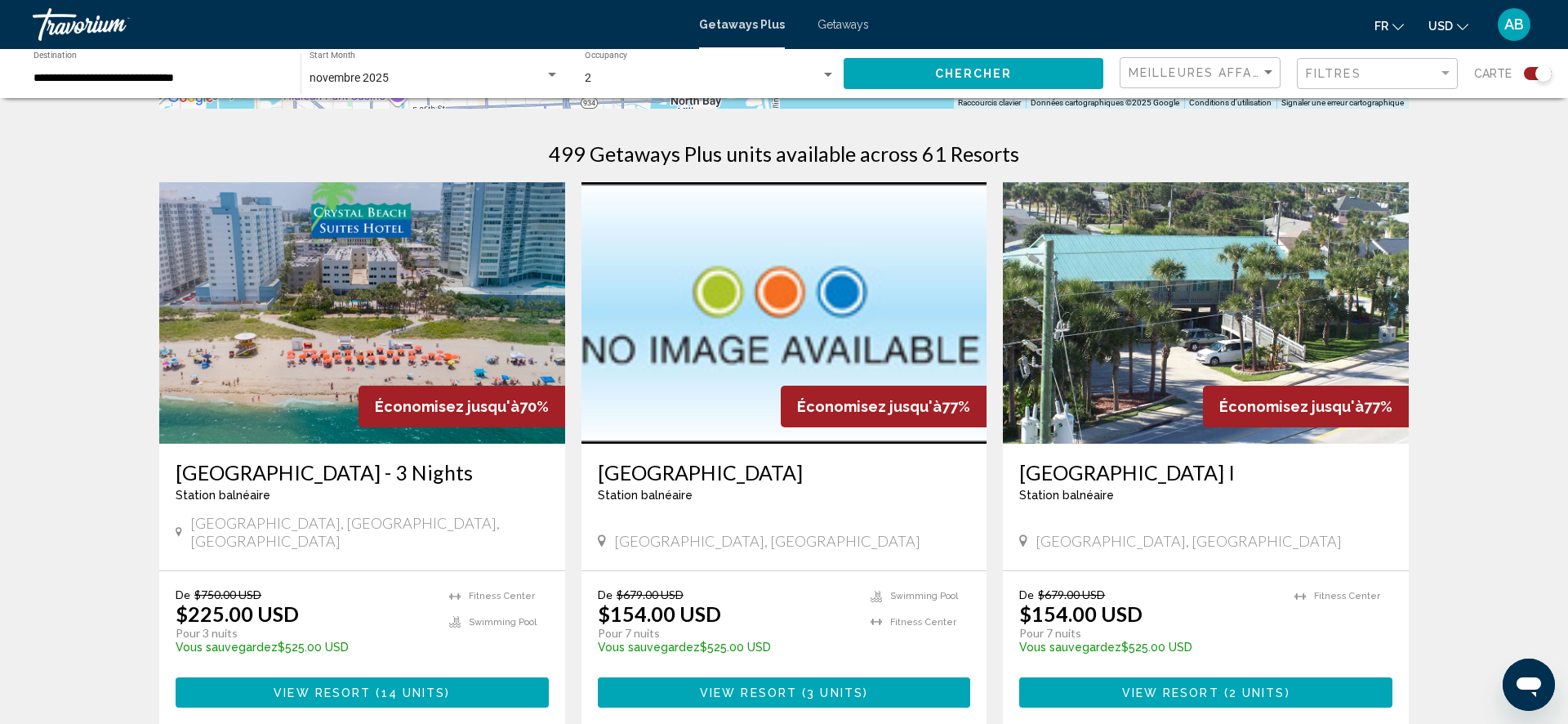
click at [422, 311] on img "Main content" at bounding box center [362, 313] width 406 height 262
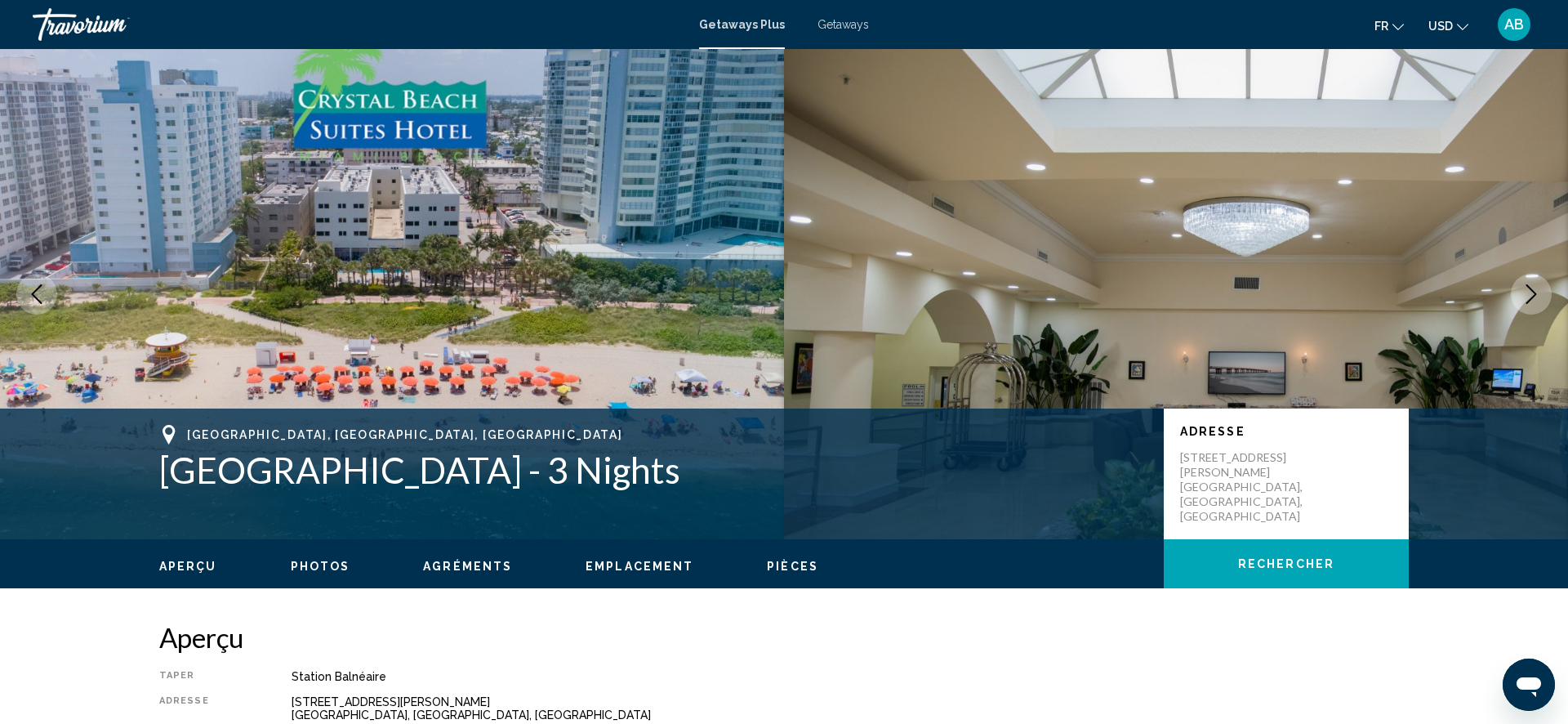
click at [1540, 294] on icon "Next image" at bounding box center [1532, 294] width 19 height 19
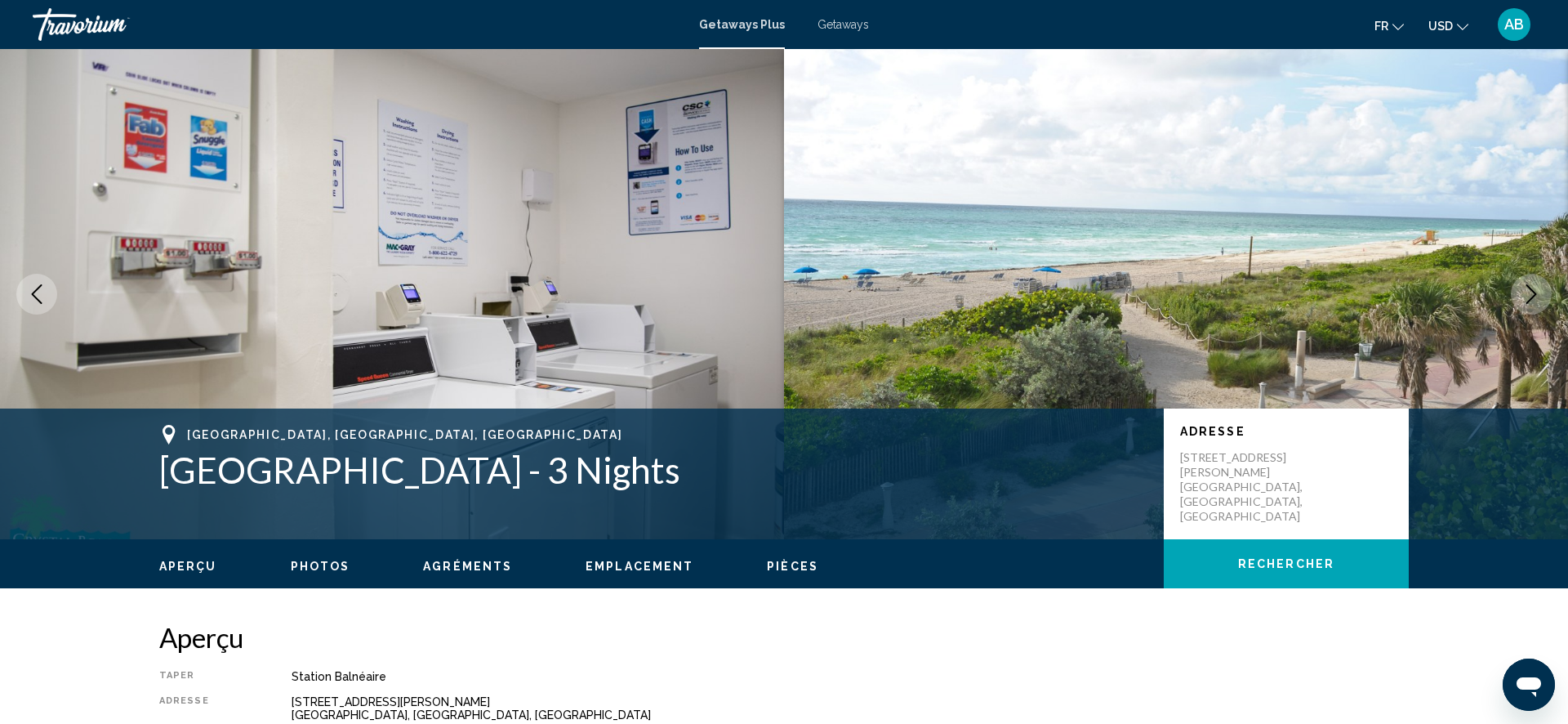
click at [1540, 294] on icon "Next image" at bounding box center [1532, 294] width 19 height 19
